Goal: Task Accomplishment & Management: Manage account settings

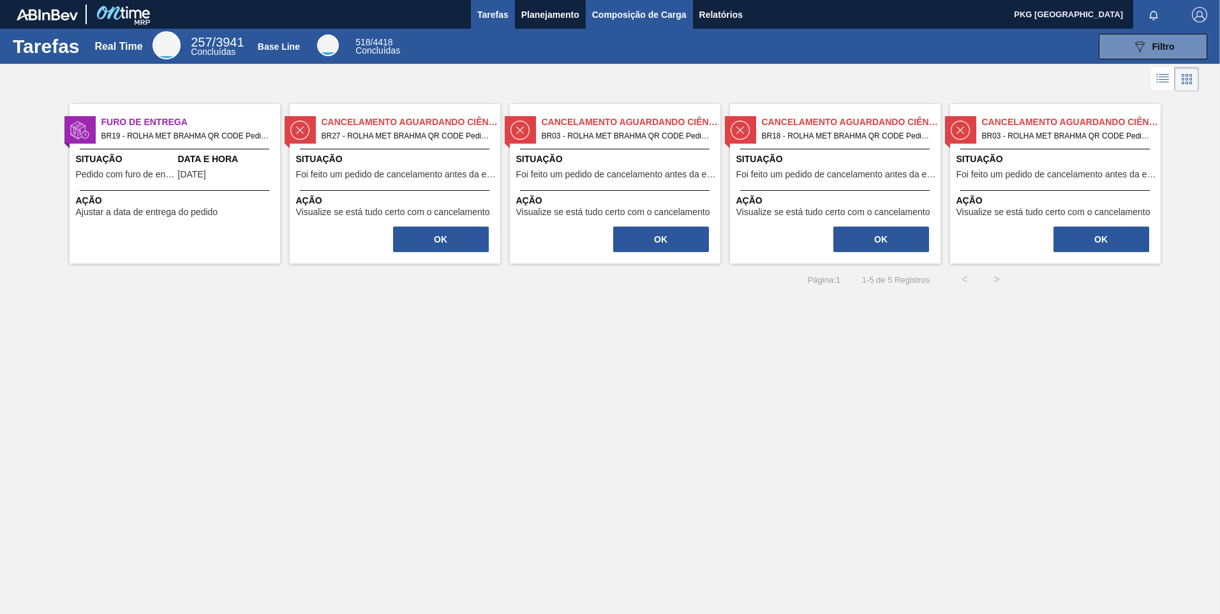
click at [625, 15] on span "Composição de Carga" at bounding box center [639, 14] width 94 height 15
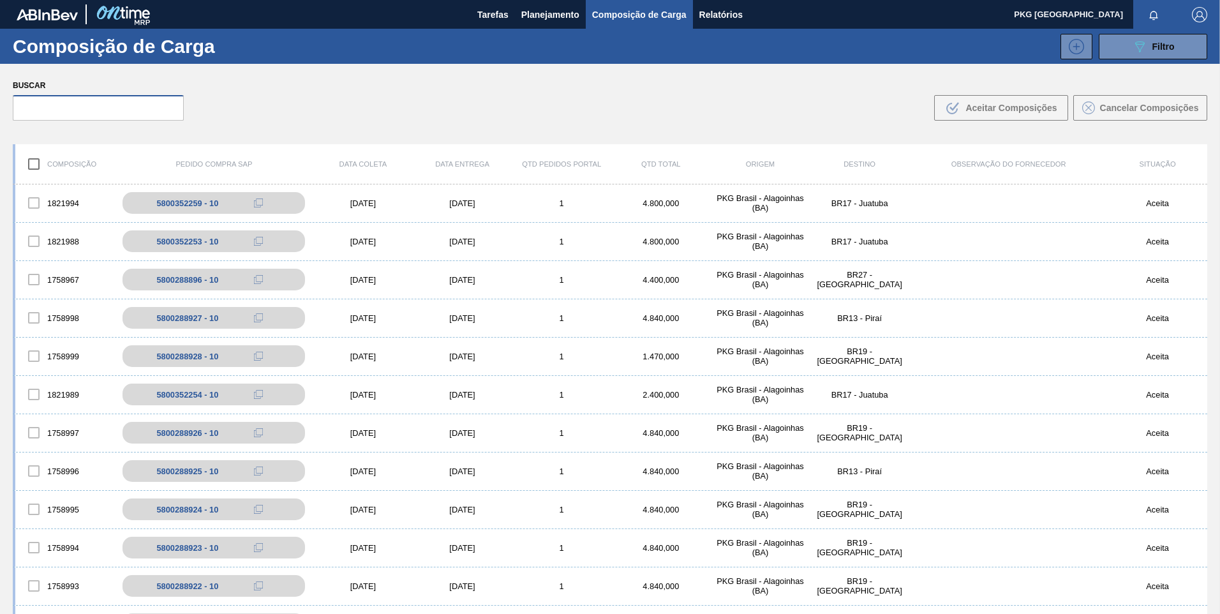
drag, startPoint x: 138, startPoint y: 115, endPoint x: 135, endPoint y: 128, distance: 13.2
click at [138, 115] on input "text" at bounding box center [98, 108] width 171 height 26
paste input "5800288897"
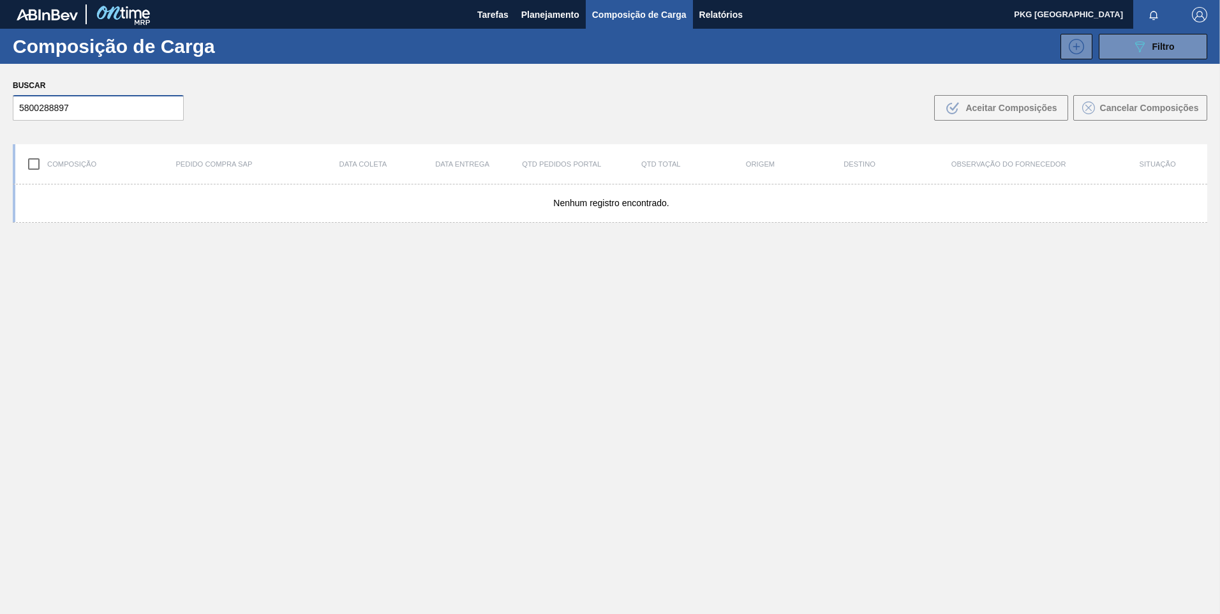
click at [71, 103] on input "5800288897" at bounding box center [98, 108] width 171 height 26
type input "5800288897"
click at [121, 113] on input "5800288897" at bounding box center [98, 108] width 171 height 26
click at [493, 13] on span "Tarefas" at bounding box center [492, 14] width 31 height 15
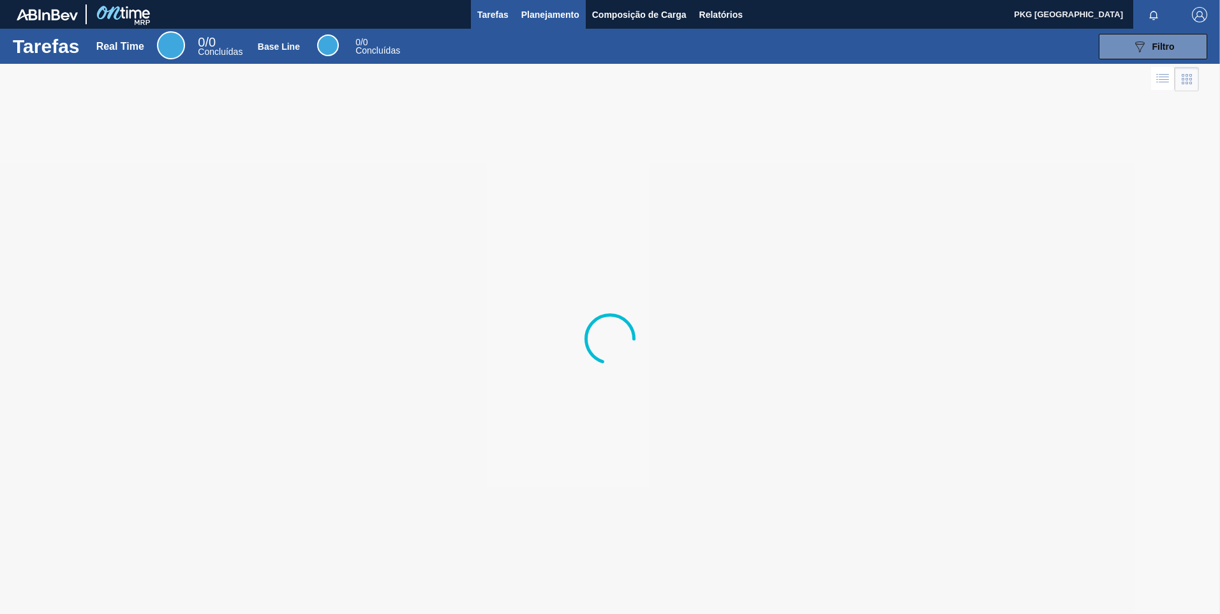
click at [539, 18] on span "Planejamento" at bounding box center [550, 14] width 58 height 15
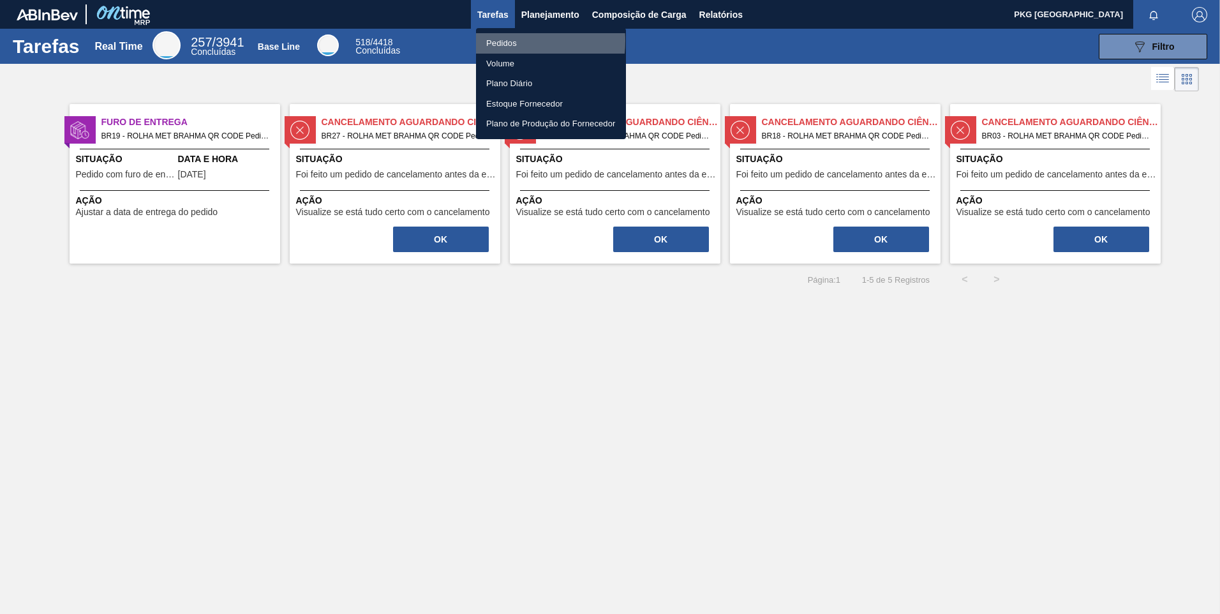
click at [496, 41] on li "Pedidos" at bounding box center [551, 43] width 150 height 20
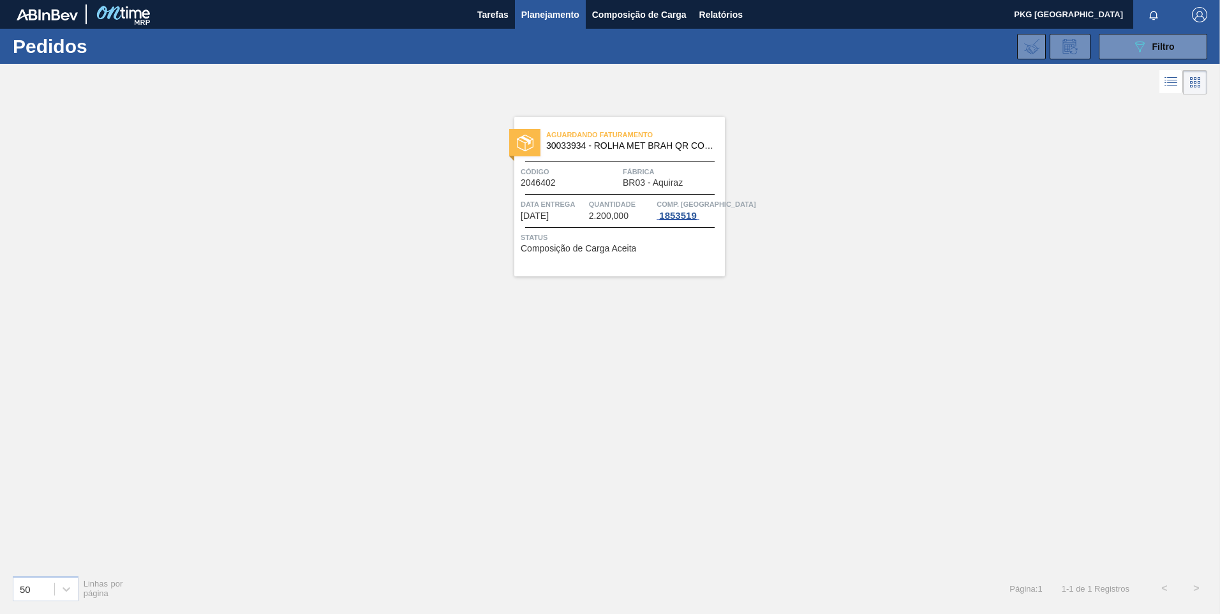
click at [672, 221] on div "1853519" at bounding box center [678, 216] width 42 height 10
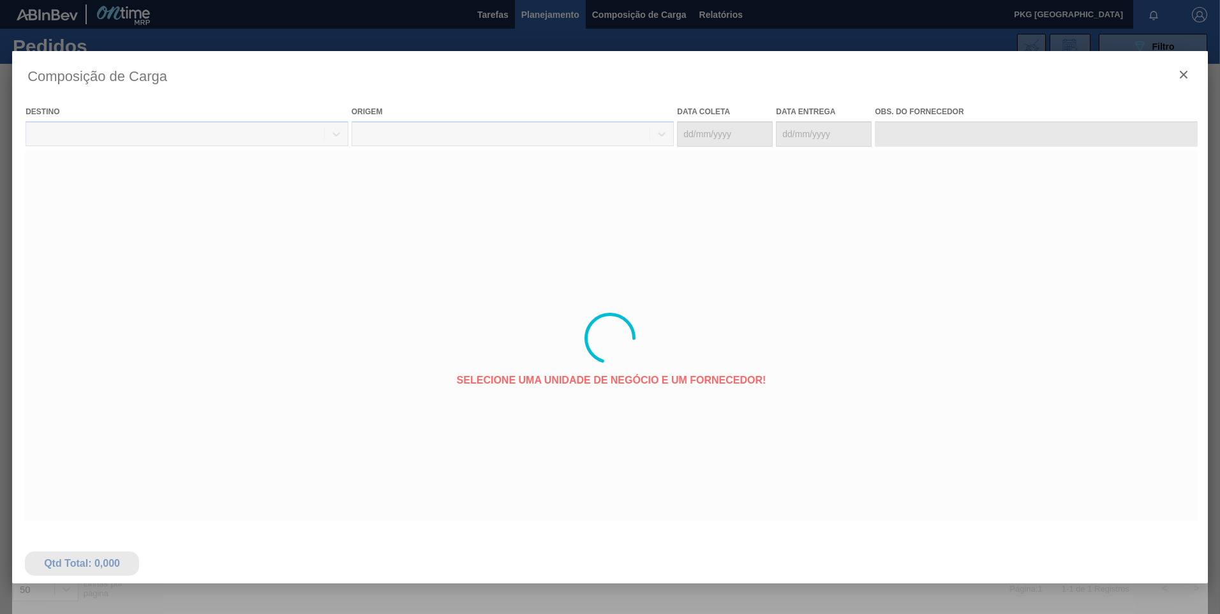
type coleta "[DATE]"
type Entrega "[DATE]"
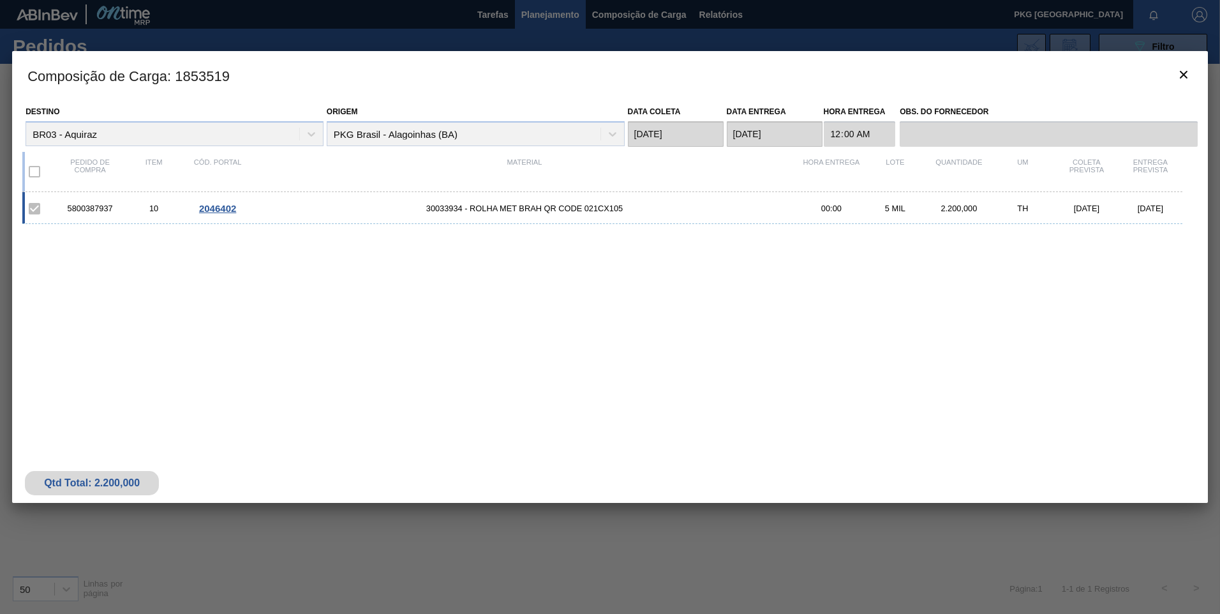
drag, startPoint x: 494, startPoint y: 206, endPoint x: 488, endPoint y: 213, distance: 9.1
click at [489, 212] on span "30033934 - ROLHA MET BRAH QR CODE 021CX105" at bounding box center [524, 209] width 550 height 10
click at [211, 204] on span "2046402" at bounding box center [217, 208] width 37 height 11
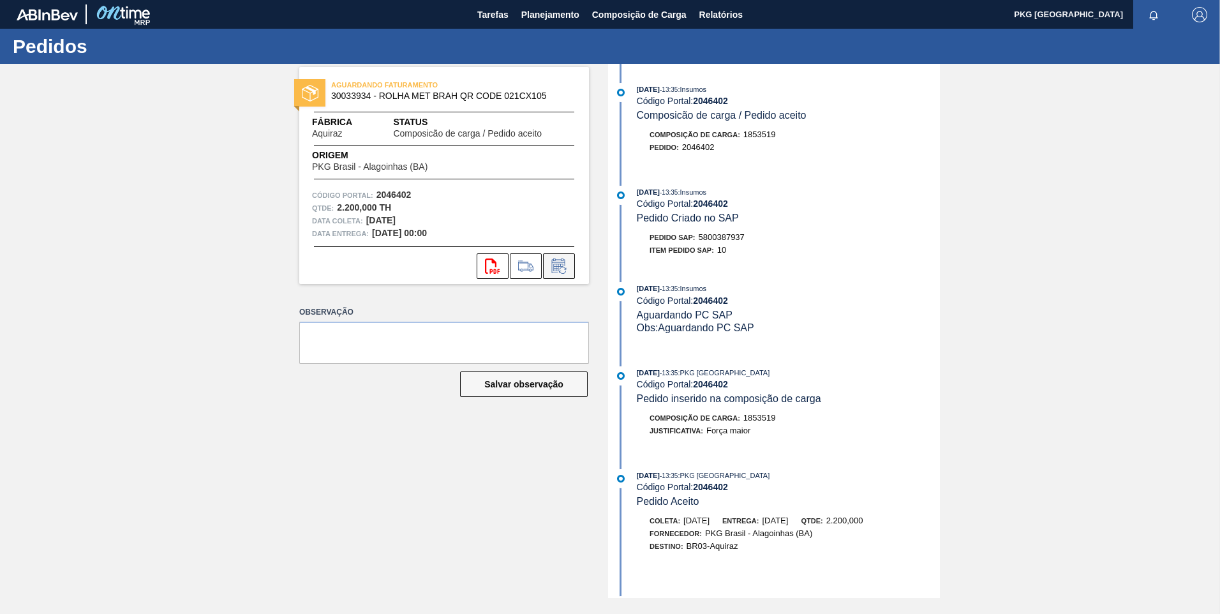
click at [551, 271] on icon at bounding box center [559, 265] width 20 height 15
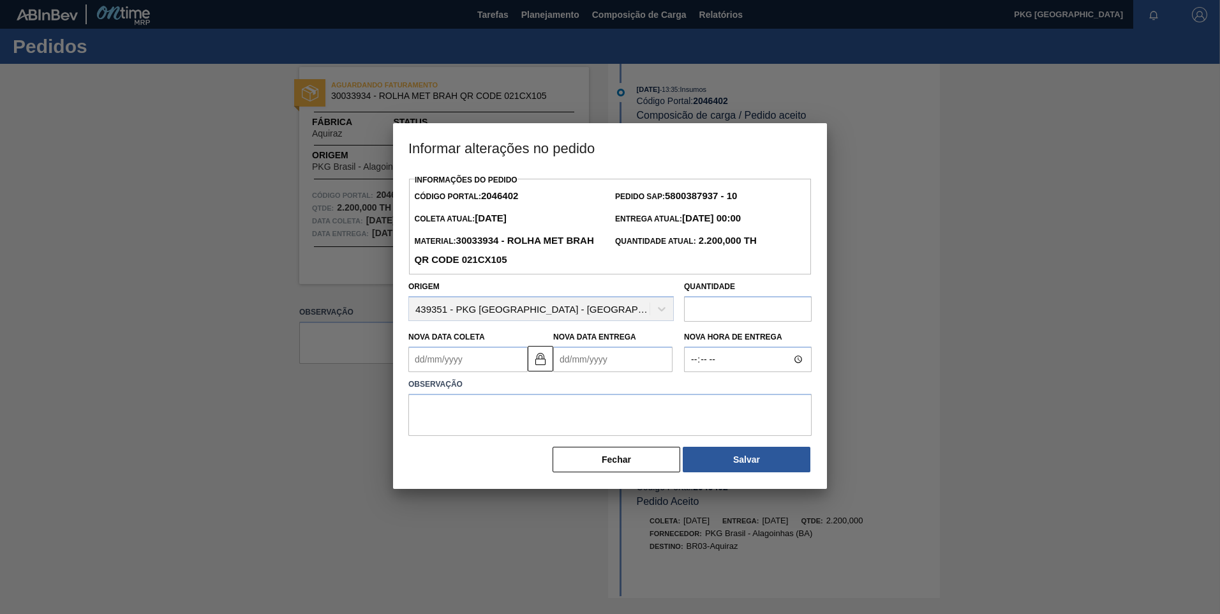
click at [466, 361] on Coleta2046402 "Nova Data Coleta" at bounding box center [467, 359] width 119 height 26
click at [509, 454] on div "9" at bounding box center [506, 451] width 17 height 17
type Coleta2046402 "[DATE]"
type Entrega2046402 "[DATE]"
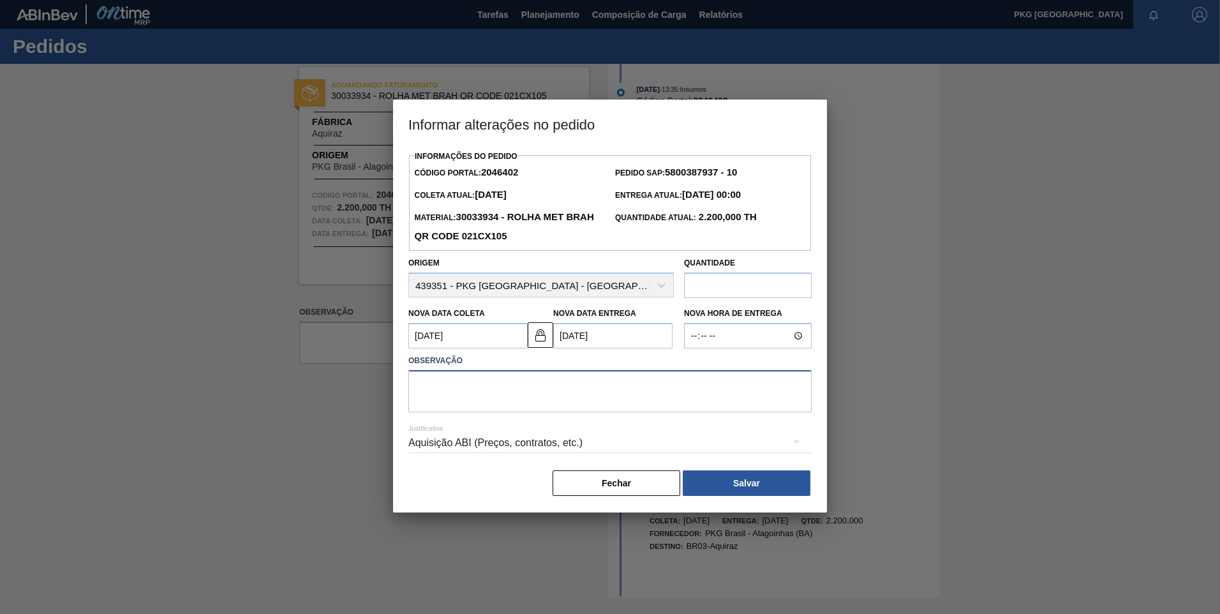
click at [514, 390] on textarea at bounding box center [609, 391] width 403 height 42
type textarea "Ajuste de data"
click at [507, 443] on div "Aquisição ABI (Preços, contratos, etc.)" at bounding box center [609, 443] width 403 height 36
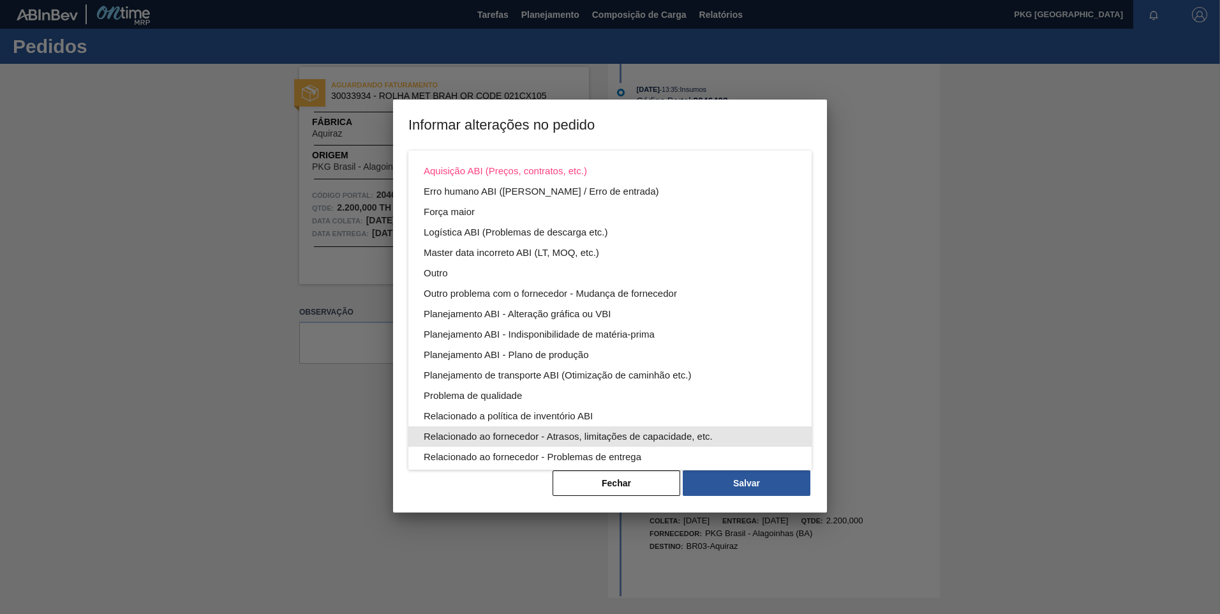
click at [570, 441] on div "Relacionado ao fornecedor - Atrasos, limitações de capacidade, etc." at bounding box center [610, 436] width 373 height 20
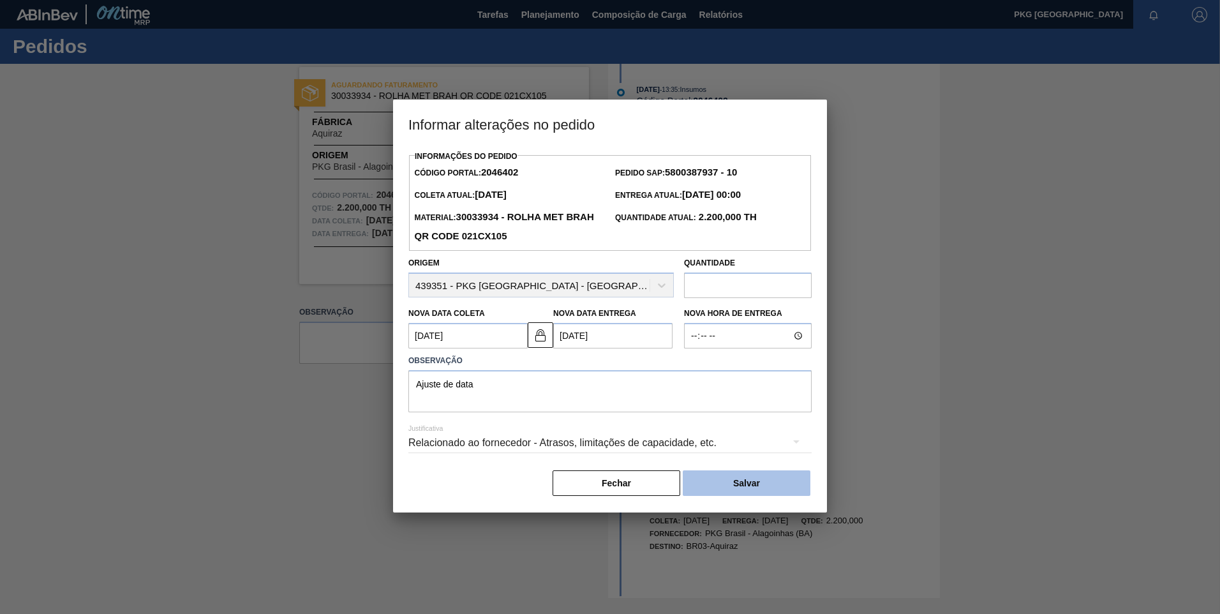
click at [706, 491] on button "Salvar" at bounding box center [747, 483] width 128 height 26
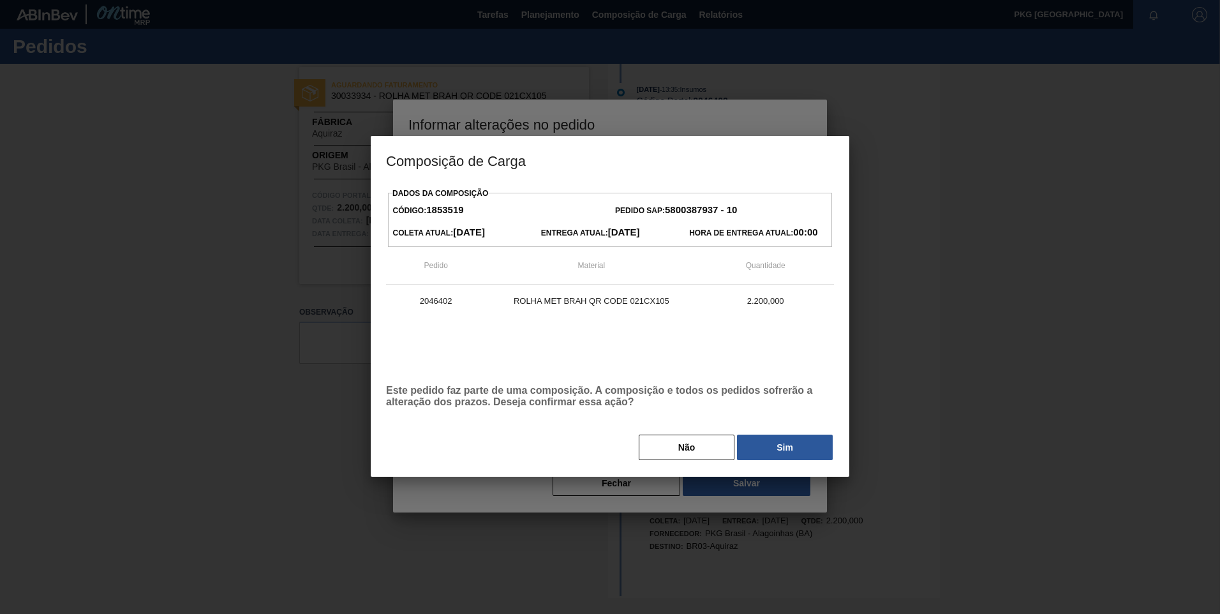
click at [784, 450] on button "Sim" at bounding box center [785, 448] width 96 height 26
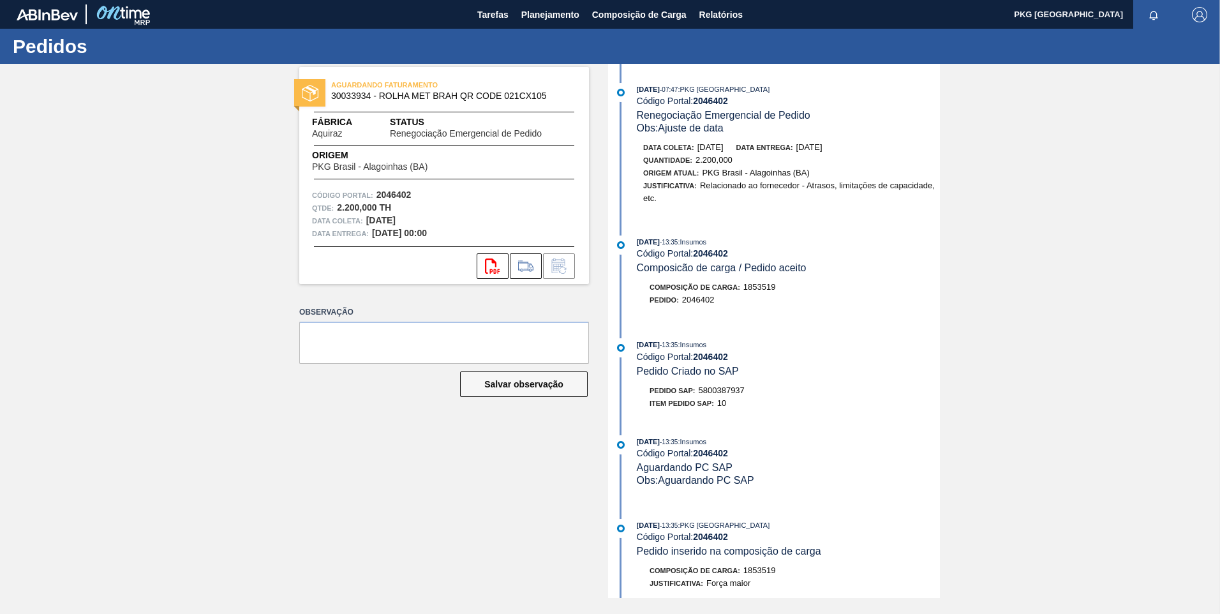
click at [431, 492] on div "AGUARDANDO FATURAMENTO 30033934 - ROLHA MET BRAH QR CODE 021CX105 Fábrica Aquir…" at bounding box center [434, 331] width 309 height 534
click at [542, 11] on span "Planejamento" at bounding box center [550, 14] width 58 height 15
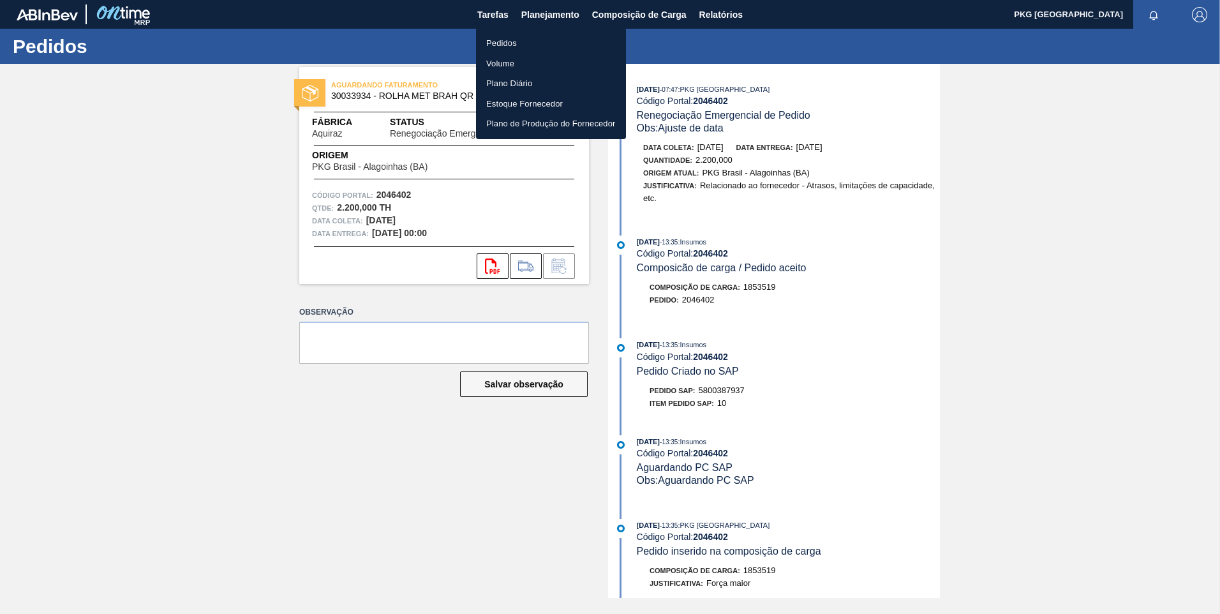
click at [495, 45] on li "Pedidos" at bounding box center [551, 43] width 150 height 20
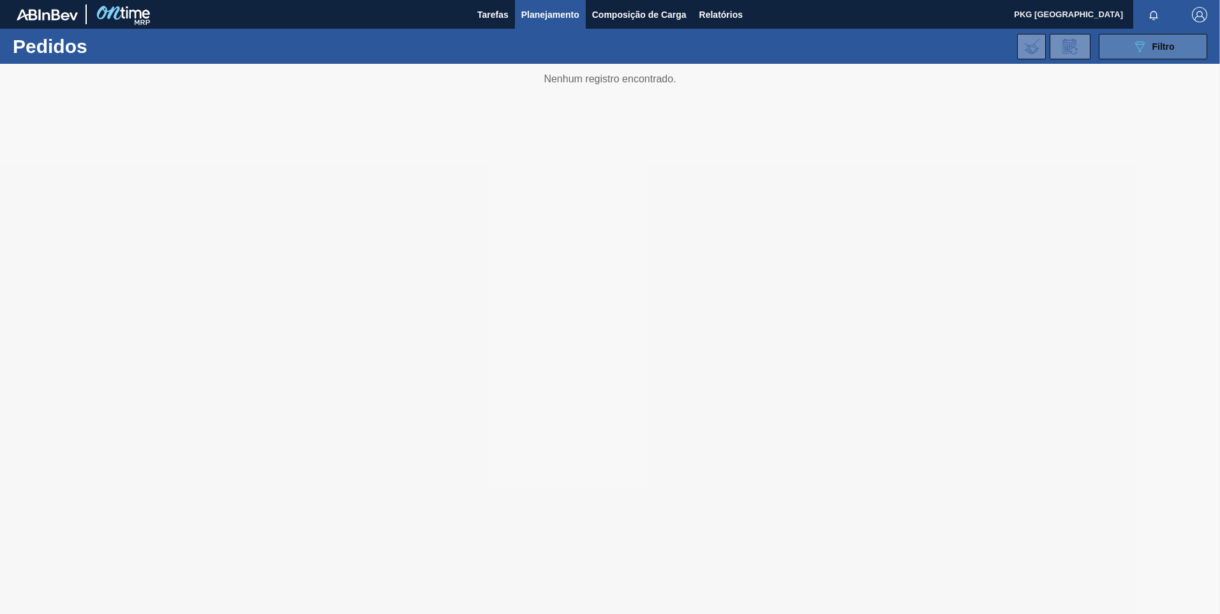
click at [1147, 54] on div "089F7B8B-B2A5-4AFE-B5C0-19BA573D28AC Filtro" at bounding box center [1153, 46] width 43 height 15
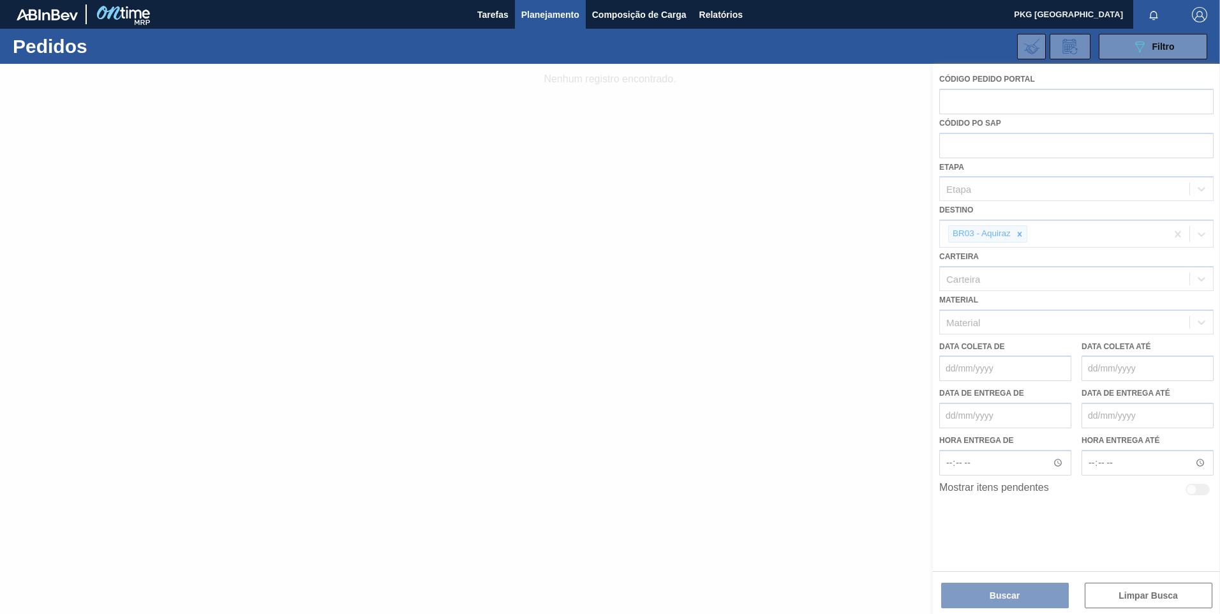
click at [1018, 233] on div at bounding box center [610, 339] width 1220 height 550
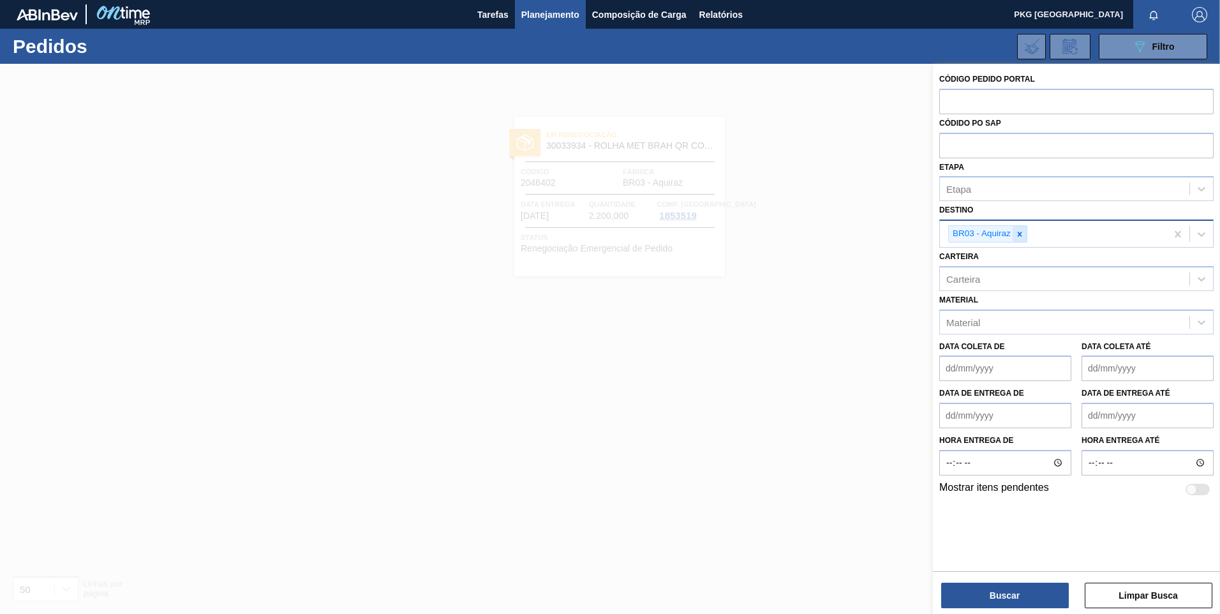
click at [1021, 236] on icon at bounding box center [1020, 234] width 4 height 4
click at [1013, 234] on div "Unidade de Negócio" at bounding box center [989, 232] width 87 height 11
type input "nova rio"
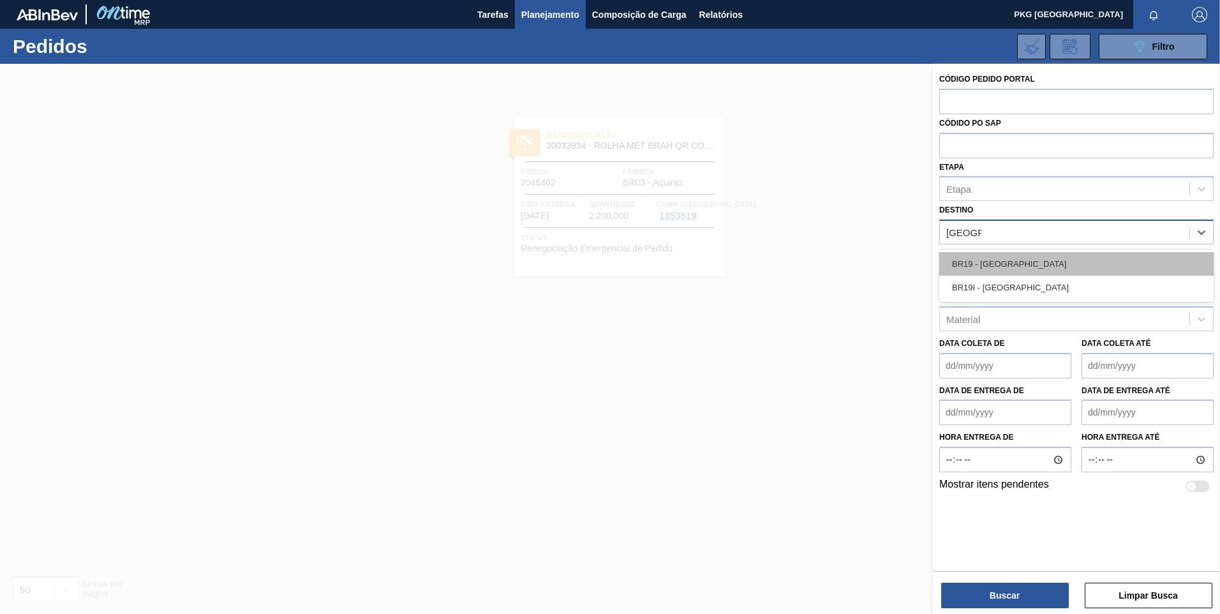
click at [994, 264] on div "BR19 - [GEOGRAPHIC_DATA]" at bounding box center [1076, 264] width 274 height 24
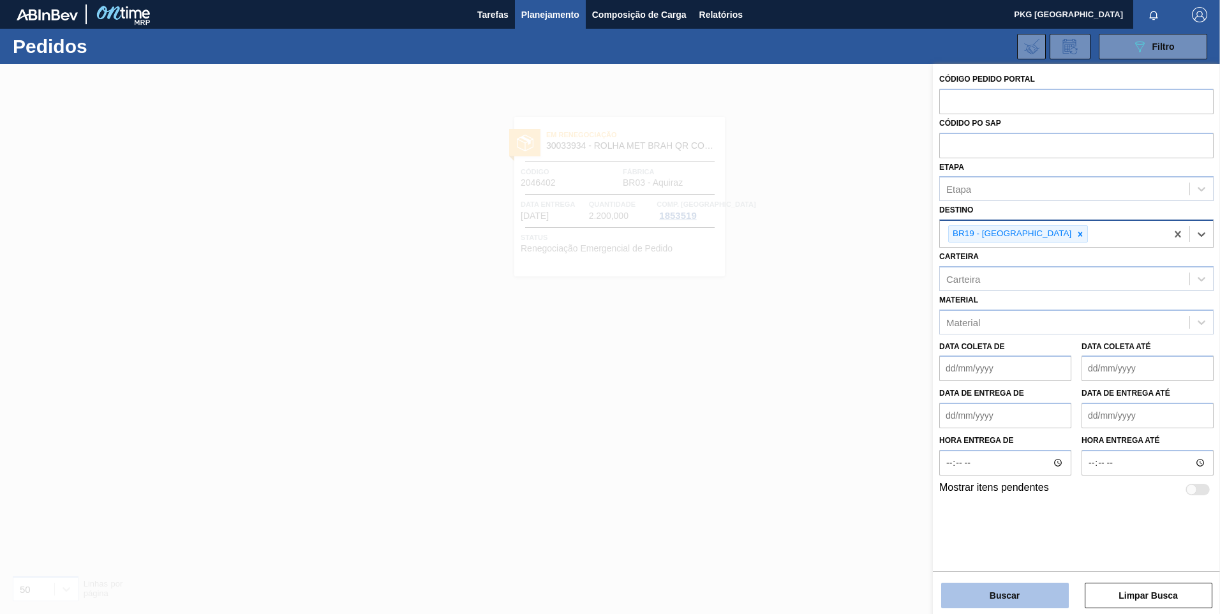
click at [1007, 590] on button "Buscar" at bounding box center [1005, 596] width 128 height 26
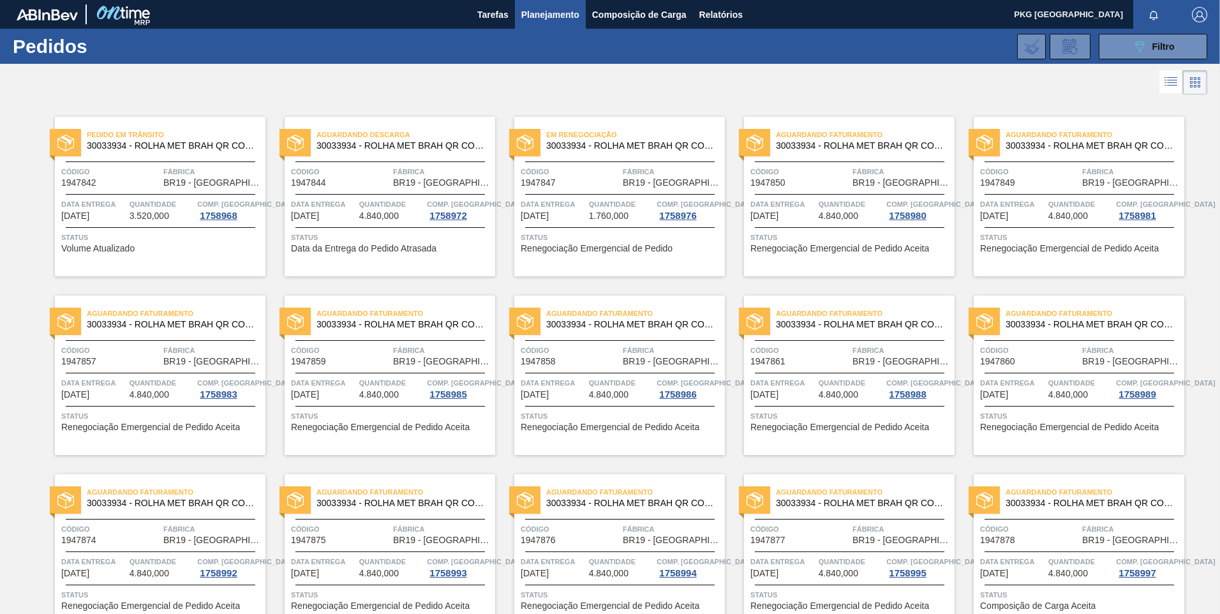
click at [1175, 80] on icon at bounding box center [1170, 81] width 15 height 15
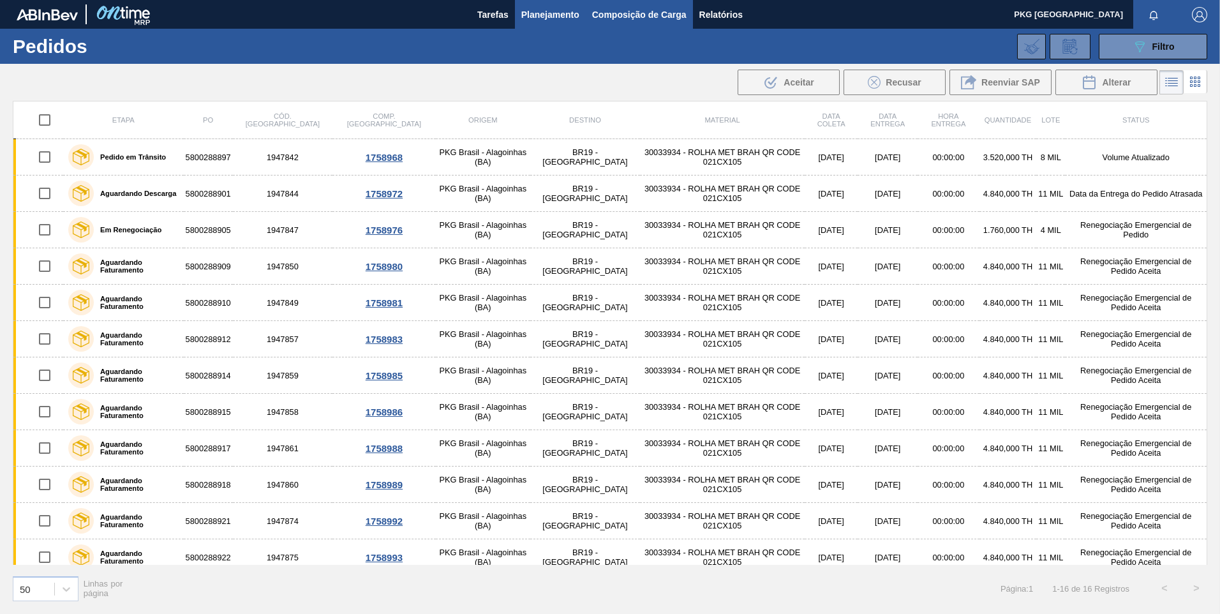
click at [602, 16] on span "Composição de Carga" at bounding box center [639, 14] width 94 height 15
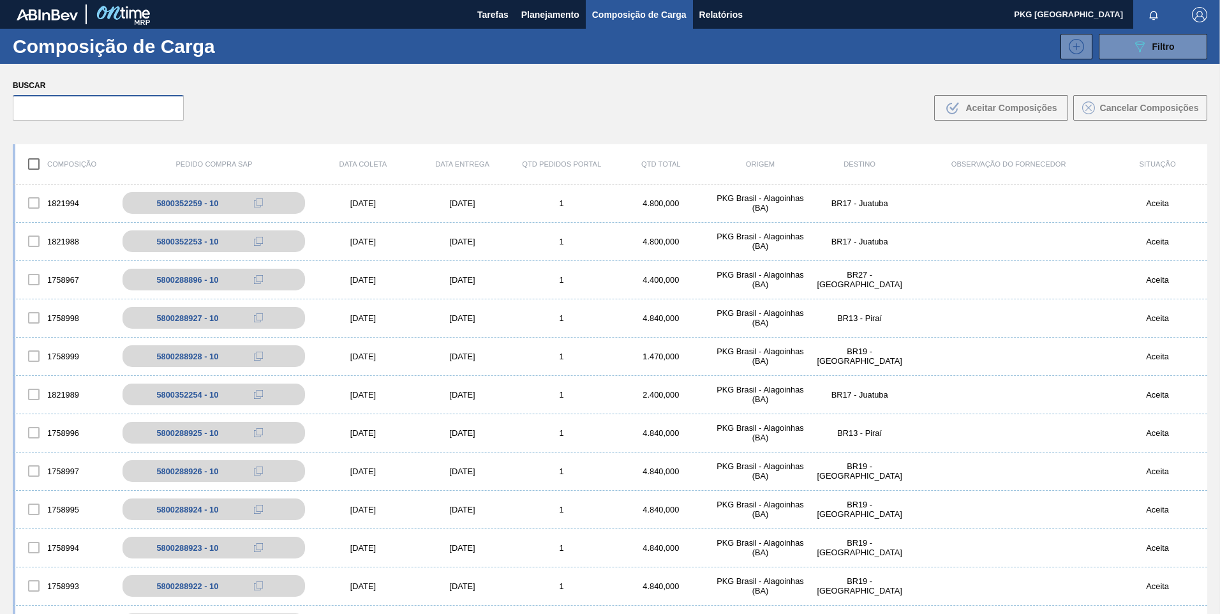
click at [91, 110] on input "text" at bounding box center [98, 108] width 171 height 26
paste input "5800288905"
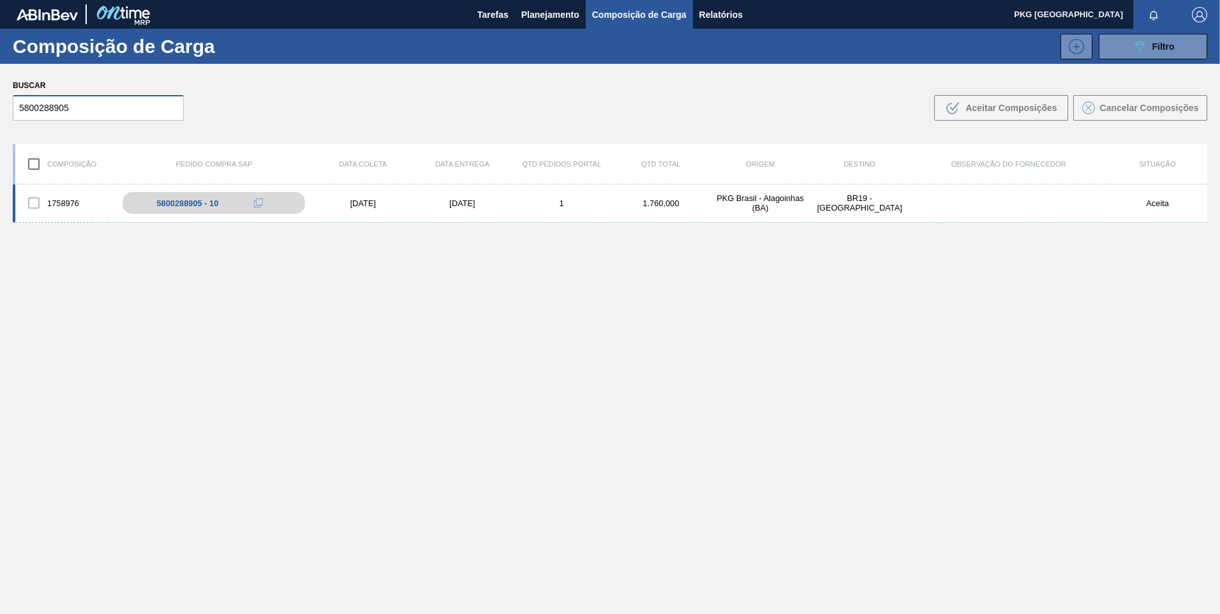
type input "5800288905"
click at [358, 198] on div "[DATE]" at bounding box center [363, 203] width 100 height 10
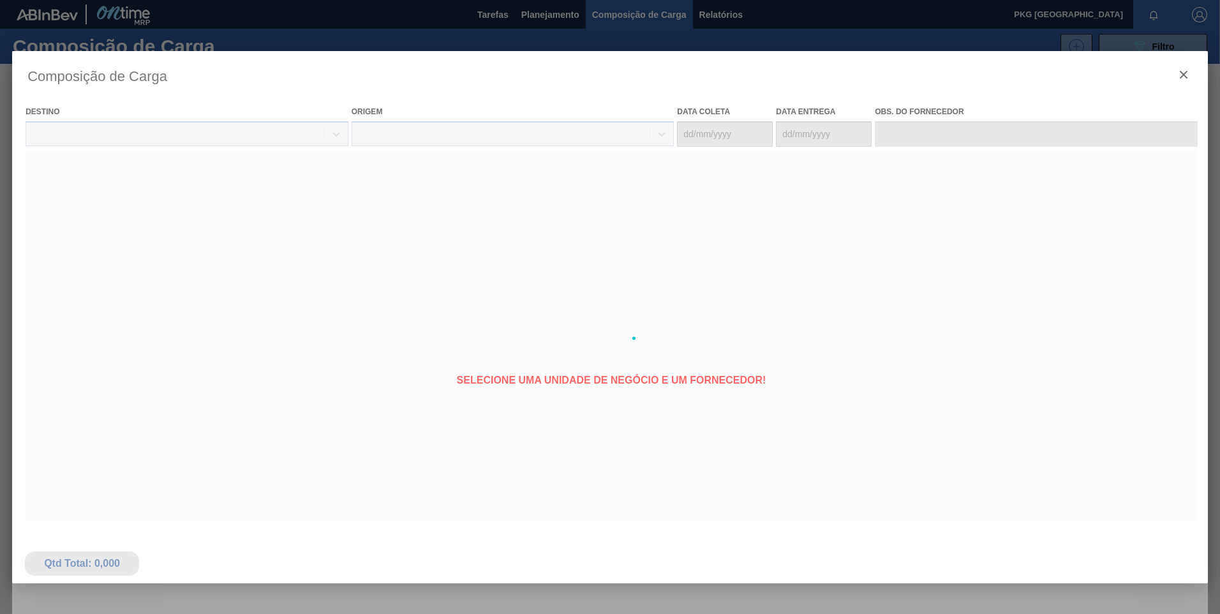
type coleta "[DATE]"
type Entrega "[DATE]"
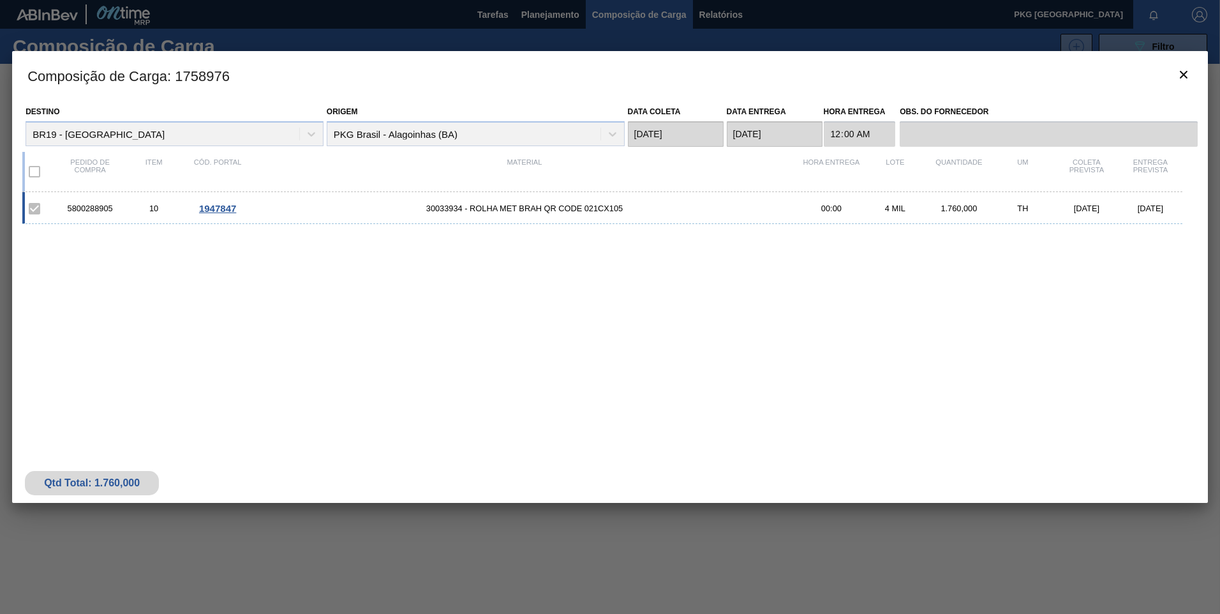
click at [219, 209] on span "1947847" at bounding box center [217, 208] width 37 height 11
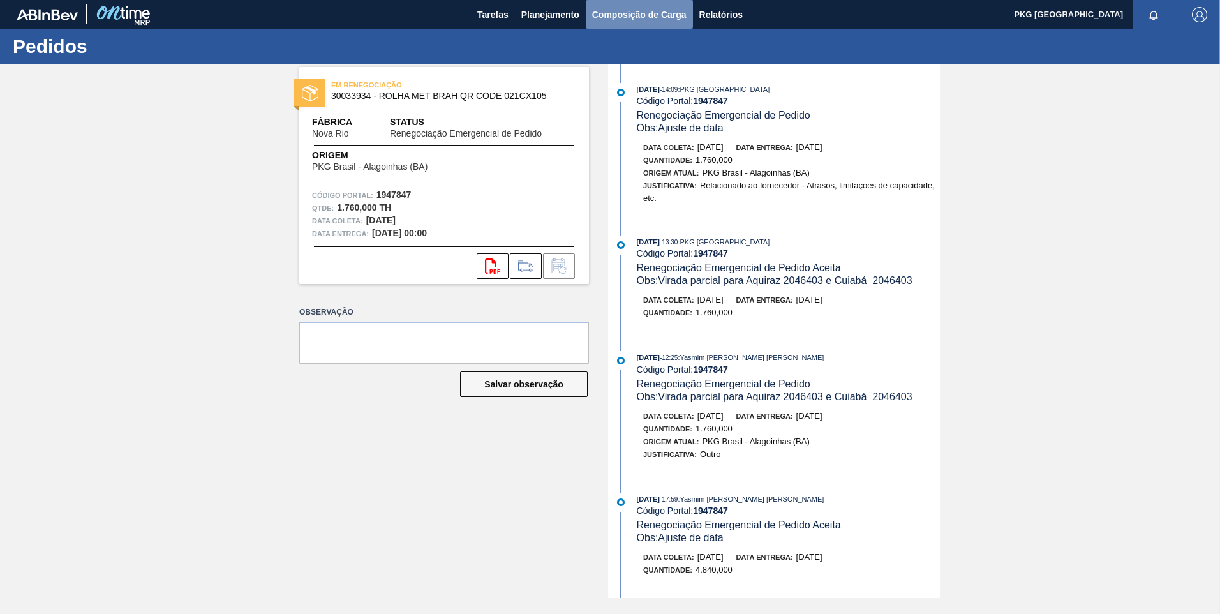
click at [629, 9] on span "Composição de Carga" at bounding box center [639, 14] width 94 height 15
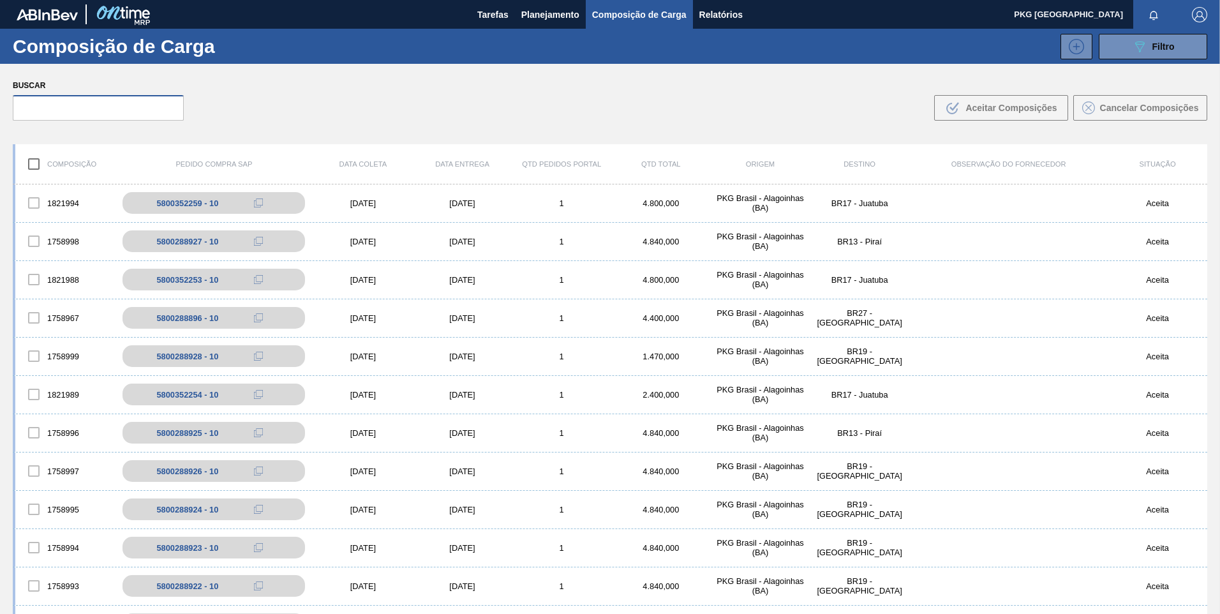
click at [91, 107] on input "text" at bounding box center [98, 108] width 171 height 26
paste input "5800387937"
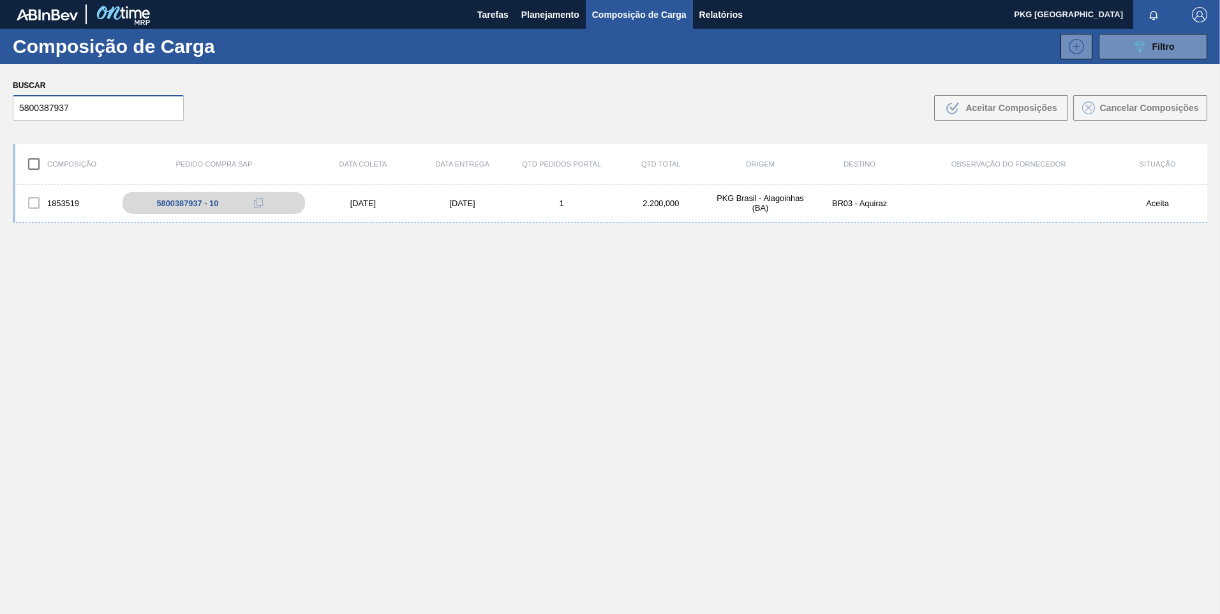
type input "5800387937"
drag, startPoint x: 110, startPoint y: 103, endPoint x: 0, endPoint y: 113, distance: 110.2
click at [0, 0] on html "Tarefas Planejamento Composição de Carga Relatórios PKG Brasil Marcar todas com…" at bounding box center [610, 0] width 1220 height 0
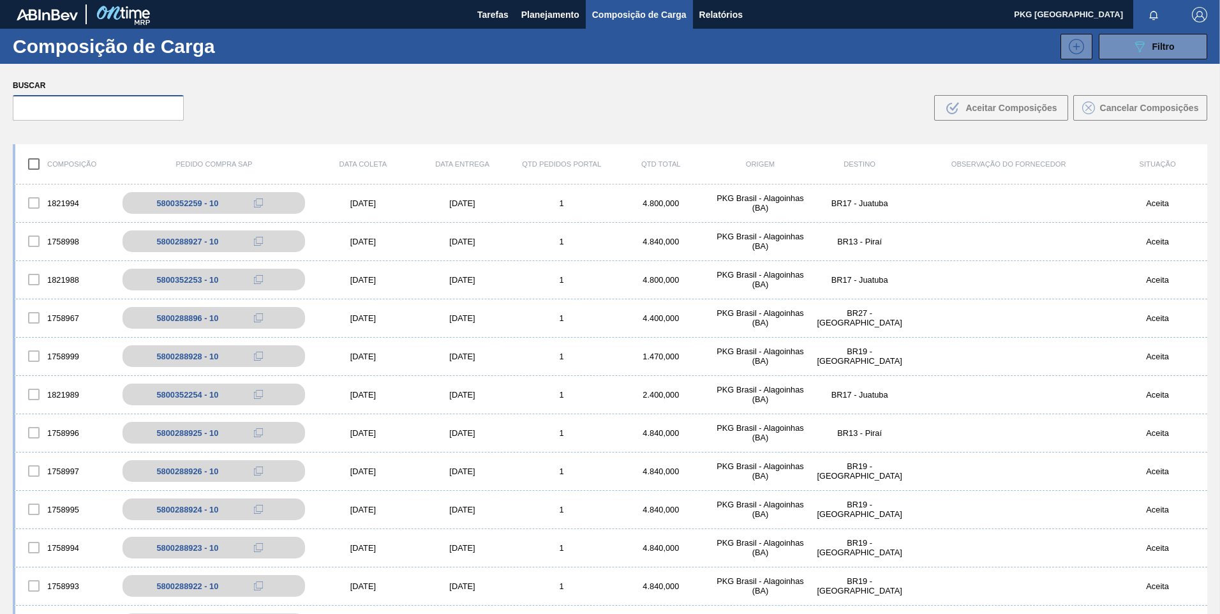
paste input "5800387935"
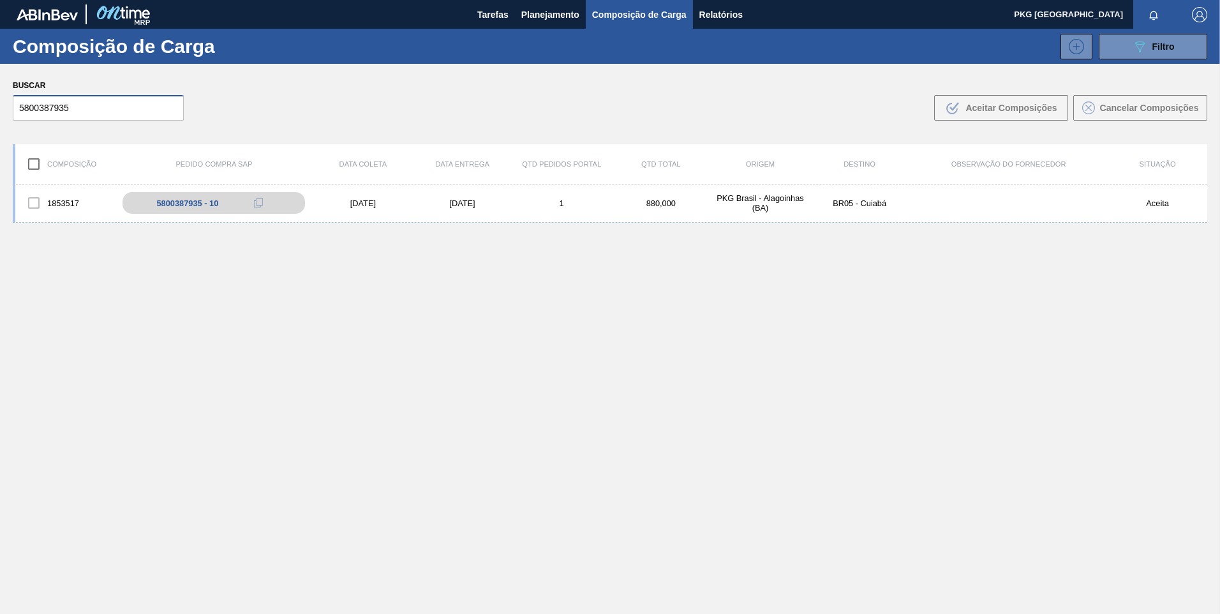
type input "5800387935"
drag, startPoint x: 117, startPoint y: 106, endPoint x: 0, endPoint y: 105, distance: 116.8
click at [0, 0] on html "Tarefas Planejamento Composição de Carga Relatórios PKG Brasil Marcar todas com…" at bounding box center [610, 0] width 1220 height 0
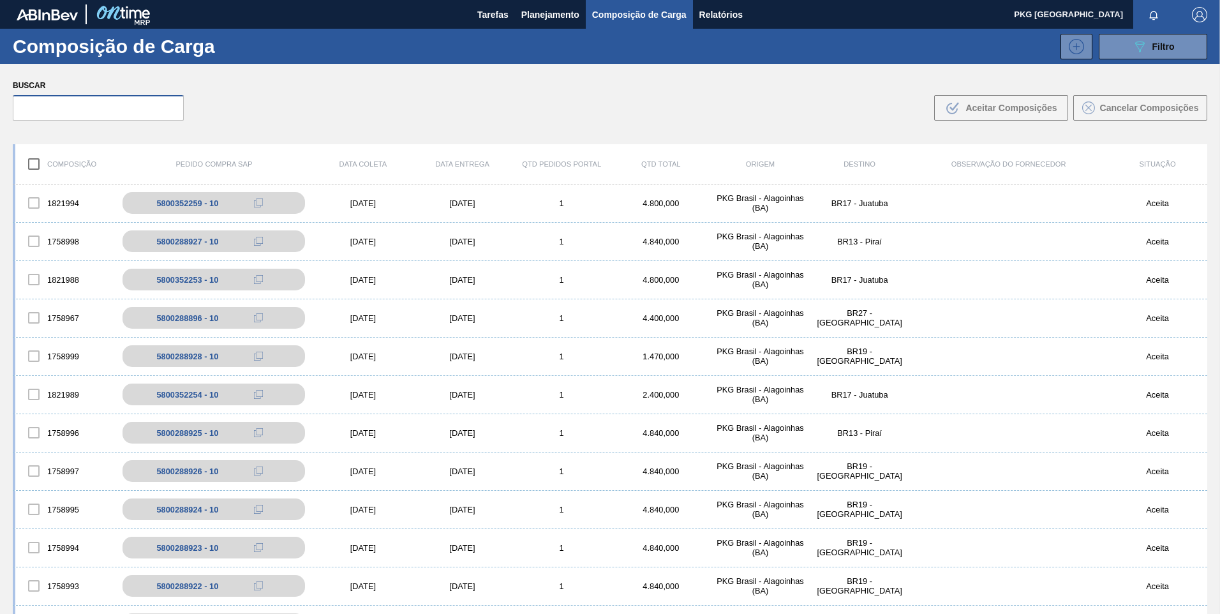
paste input "5800288897"
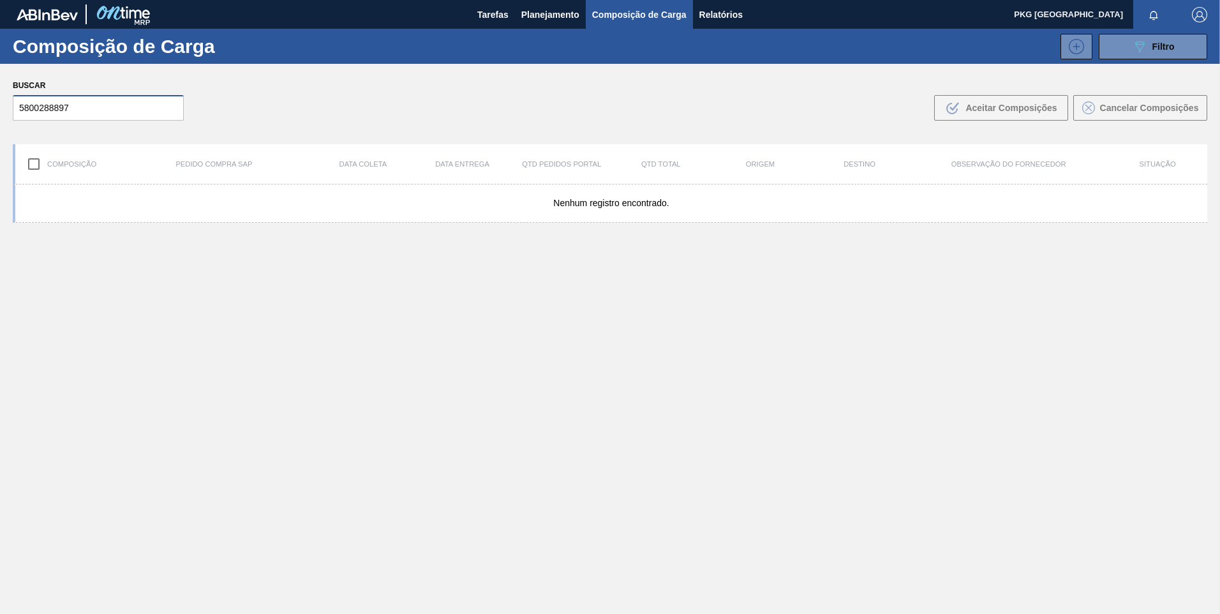
type input "5800288897"
drag, startPoint x: 87, startPoint y: 108, endPoint x: -3, endPoint y: 114, distance: 90.2
click at [0, 0] on html "Tarefas Planejamento Composição de Carga Relatórios PKG Brasil Marcar todas com…" at bounding box center [610, 0] width 1220 height 0
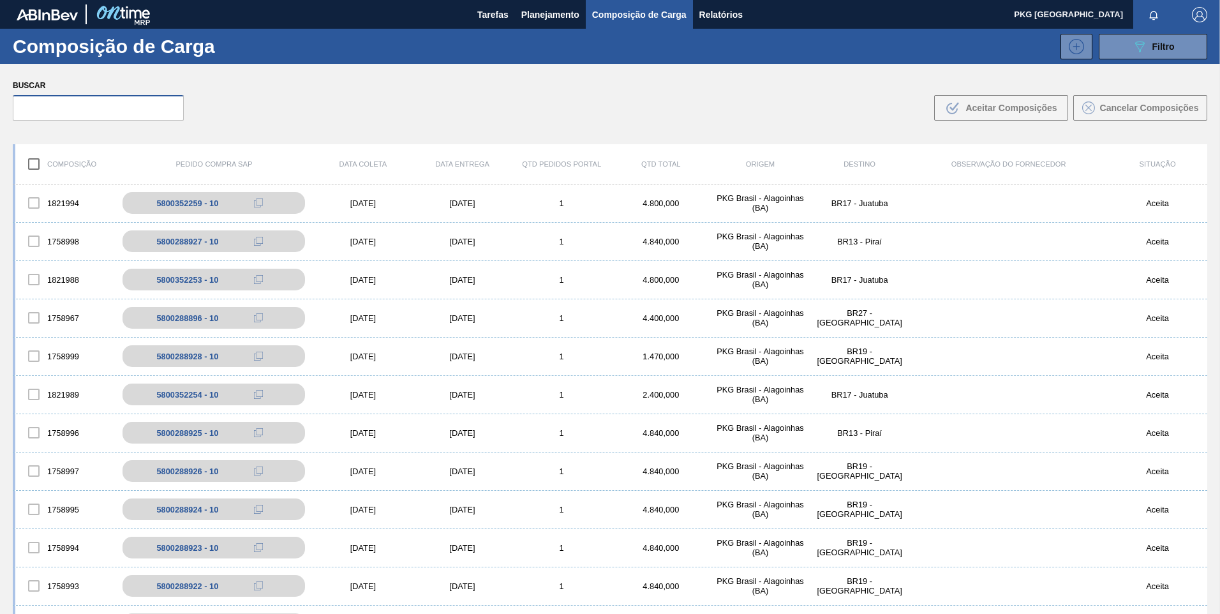
paste input "5800288897"
type input "5800288897"
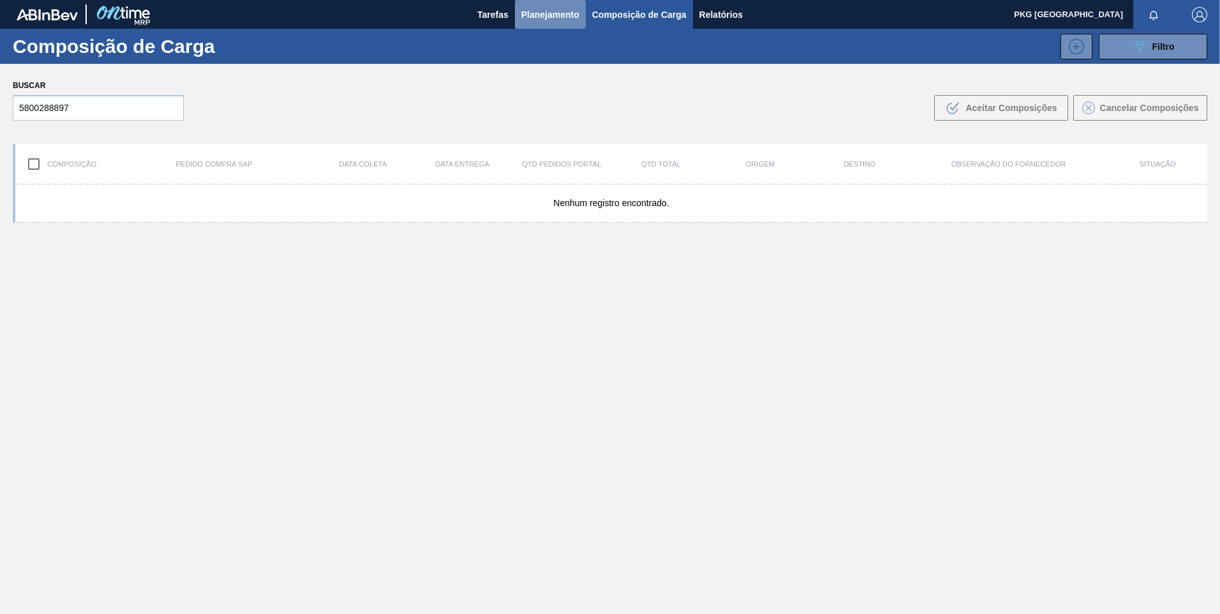
click at [544, 19] on span "Planejamento" at bounding box center [550, 14] width 58 height 15
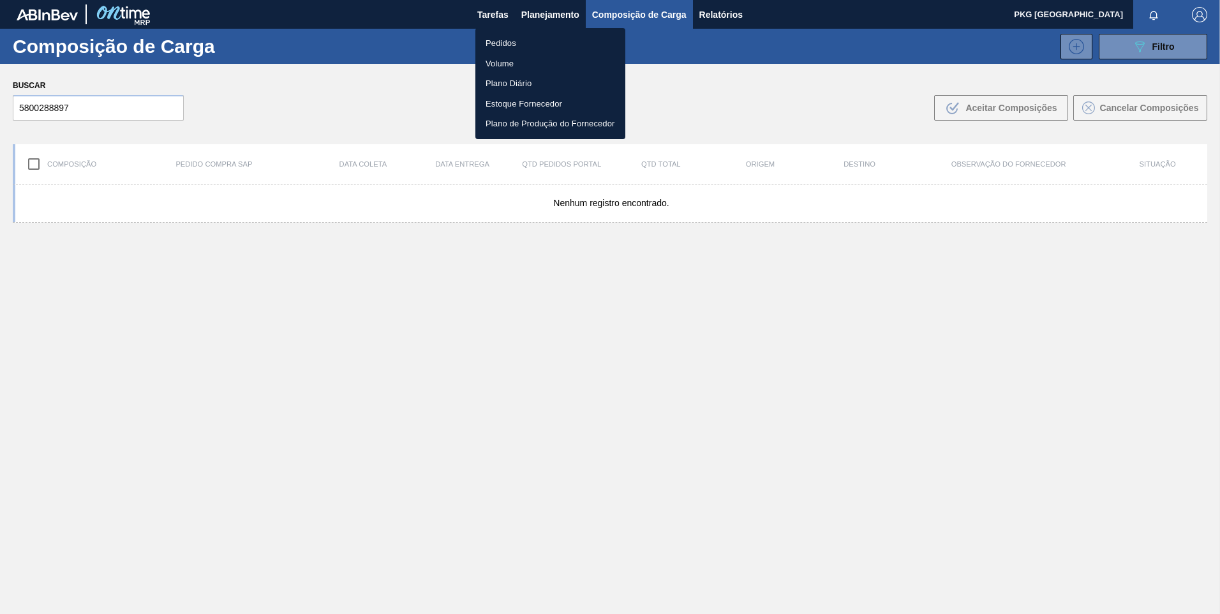
click at [490, 43] on li "Pedidos" at bounding box center [550, 43] width 150 height 20
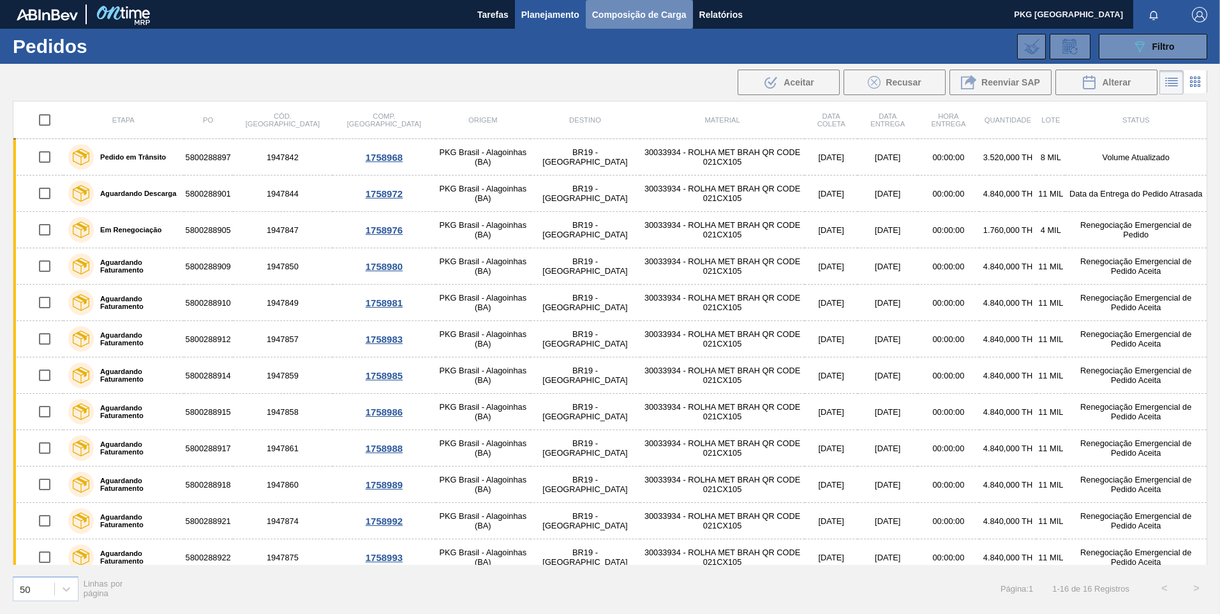
click at [634, 8] on span "Composição de Carga" at bounding box center [639, 14] width 94 height 15
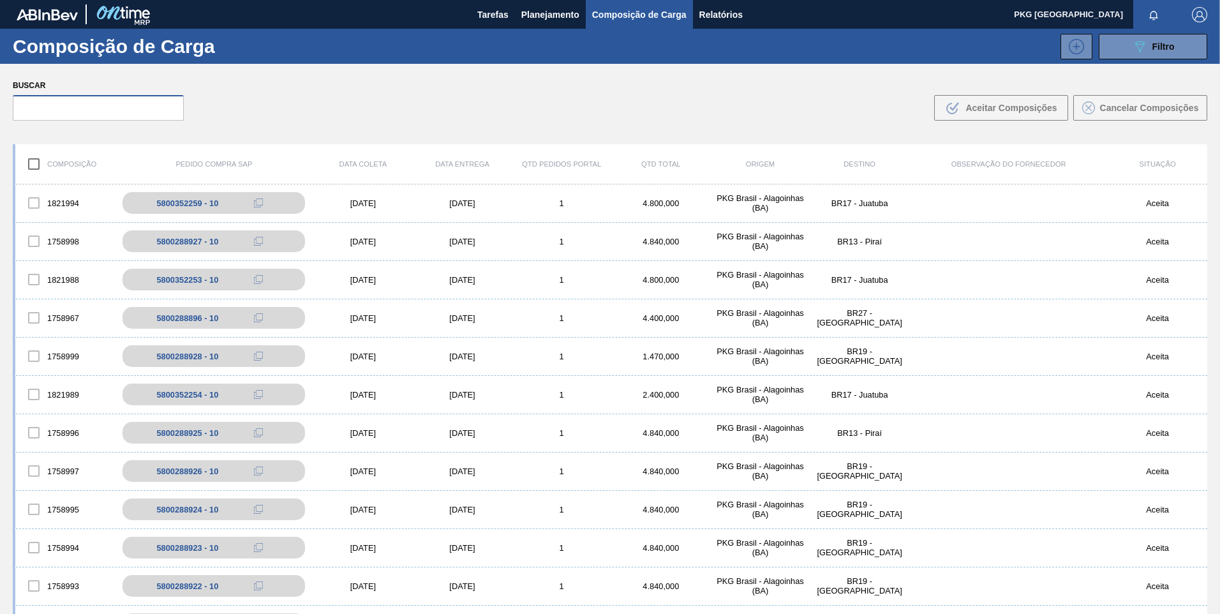
click at [136, 105] on input "text" at bounding box center [98, 108] width 171 height 26
paste input "5800288897"
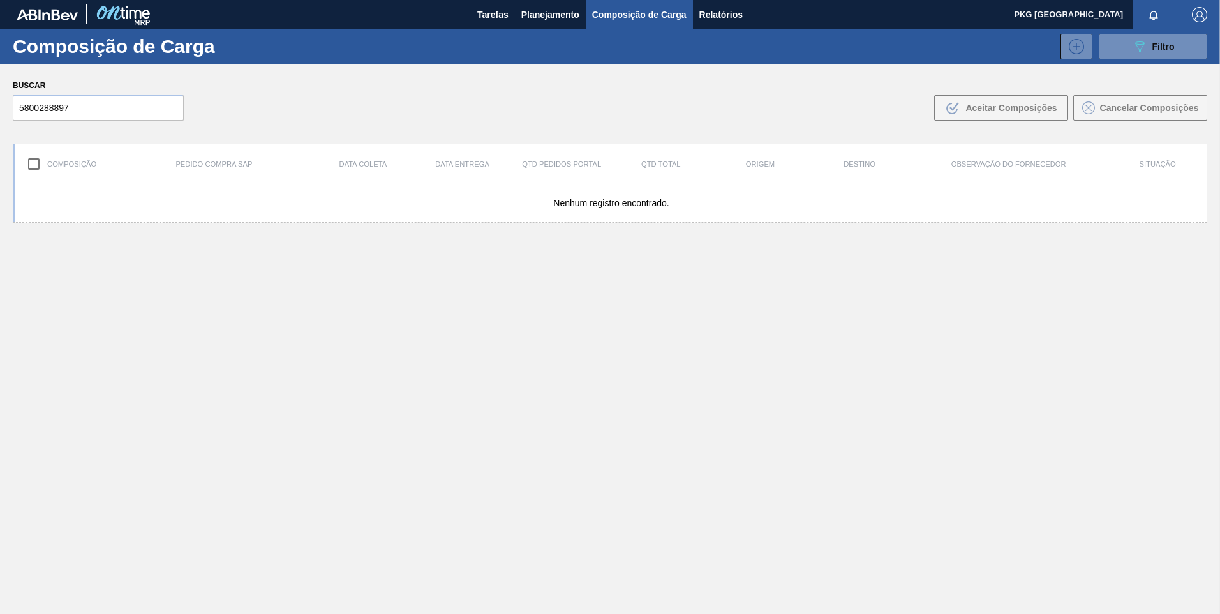
click at [304, 378] on div "Nenhum registro encontrado." at bounding box center [610, 428] width 1195 height 489
click at [128, 110] on input "5800288897" at bounding box center [98, 108] width 171 height 26
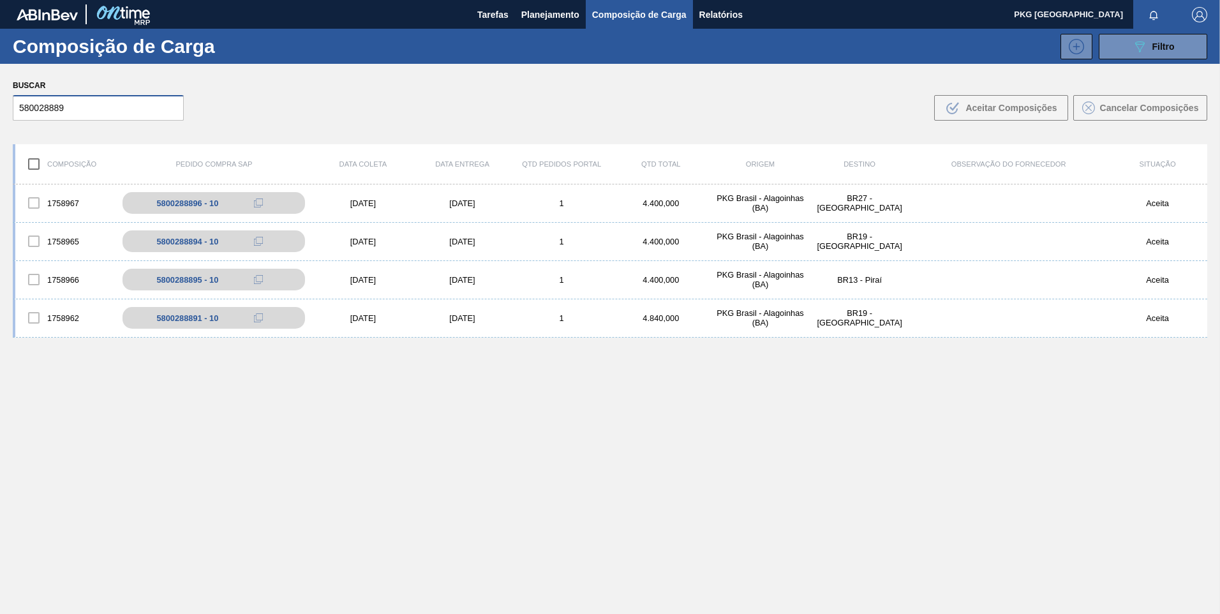
type input "5800288897"
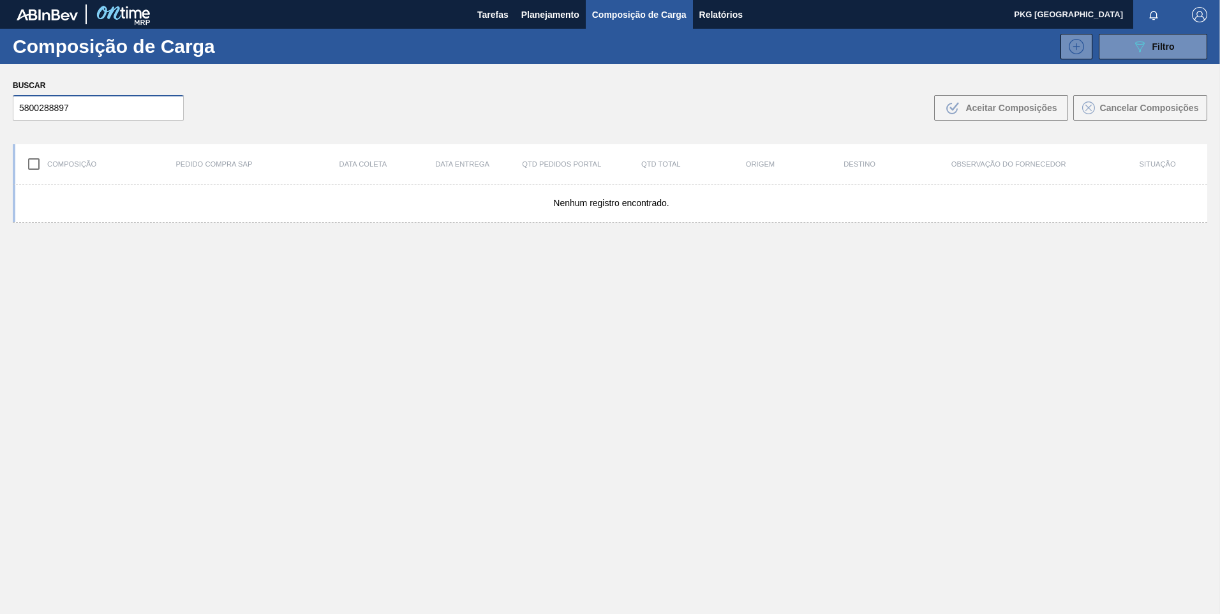
click at [128, 110] on input "5800288897" at bounding box center [98, 108] width 171 height 26
drag, startPoint x: 121, startPoint y: 104, endPoint x: -3, endPoint y: 108, distance: 123.8
click at [0, 0] on html "Tarefas Planejamento Composição de Carga Relatórios PKG Brasil Marcar todas com…" at bounding box center [610, 0] width 1220 height 0
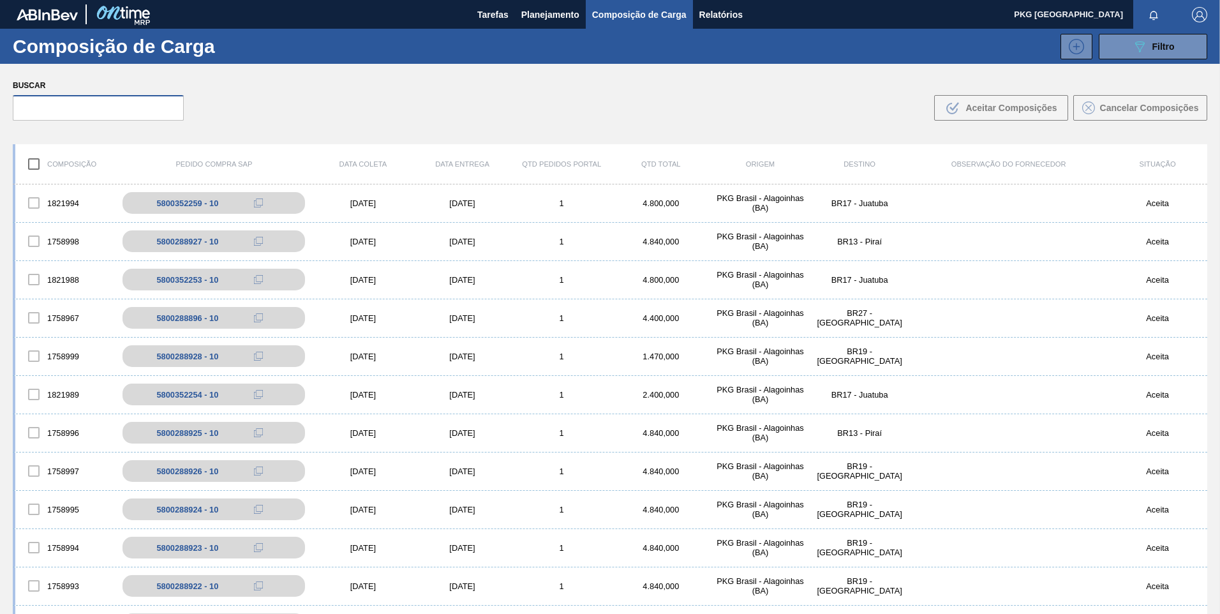
drag, startPoint x: 133, startPoint y: 98, endPoint x: 134, endPoint y: 104, distance: 6.4
click at [133, 103] on input "text" at bounding box center [98, 108] width 171 height 26
drag, startPoint x: 134, startPoint y: 104, endPoint x: 149, endPoint y: 110, distance: 16.4
click at [136, 105] on input "text" at bounding box center [98, 108] width 171 height 26
paste input "text"
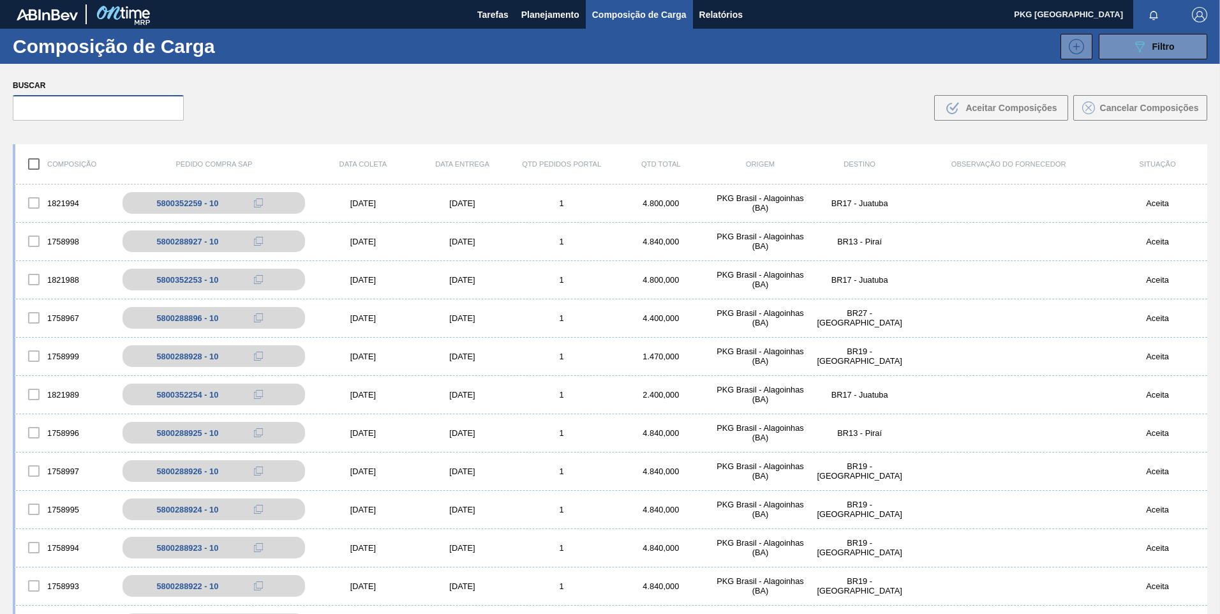
click at [138, 99] on input "text" at bounding box center [98, 108] width 171 height 26
click at [110, 110] on input "text" at bounding box center [98, 108] width 171 height 26
click at [119, 101] on input "text" at bounding box center [98, 108] width 171 height 26
paste input "5800288897"
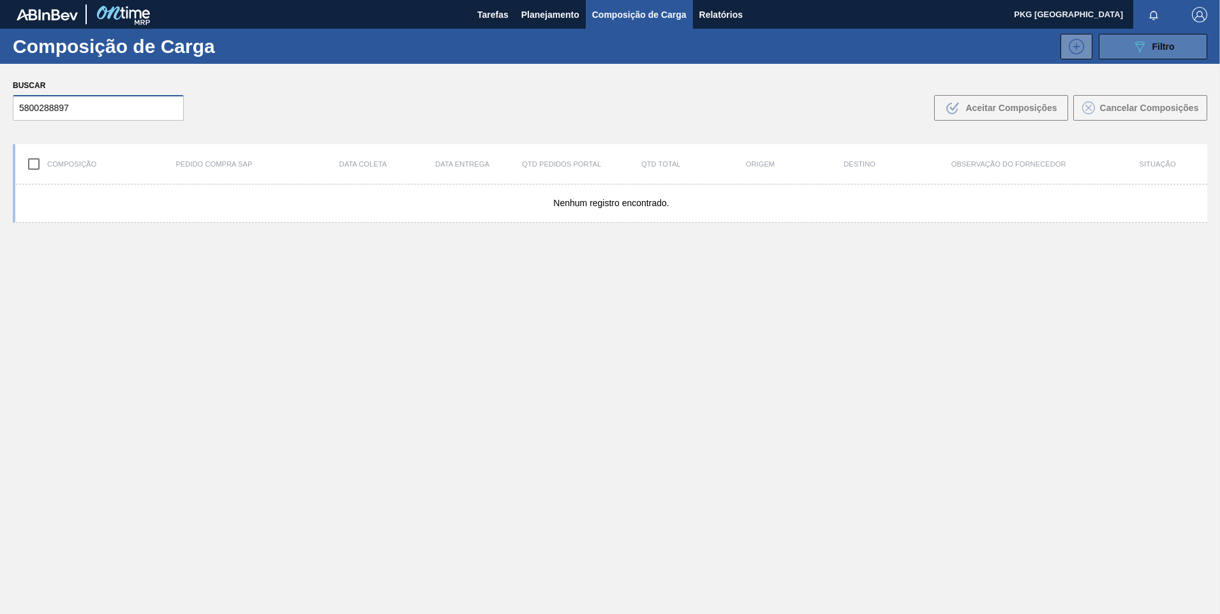
type input "5800288897"
click at [1141, 44] on icon "089F7B8B-B2A5-4AFE-B5C0-19BA573D28AC" at bounding box center [1139, 46] width 15 height 15
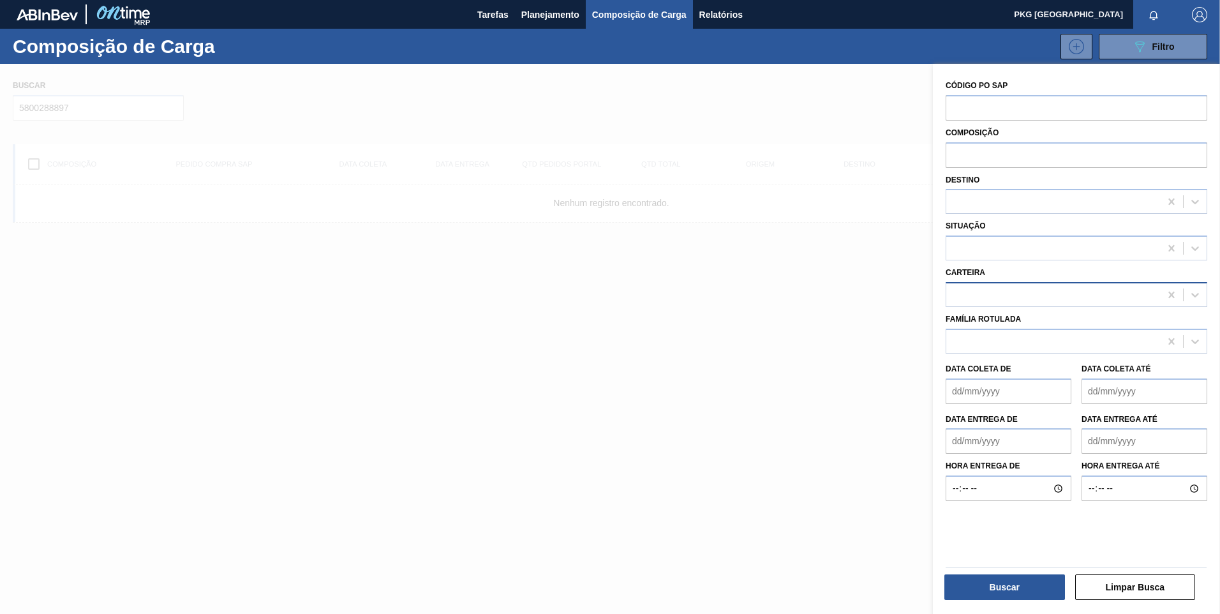
click at [983, 289] on div at bounding box center [1053, 294] width 214 height 19
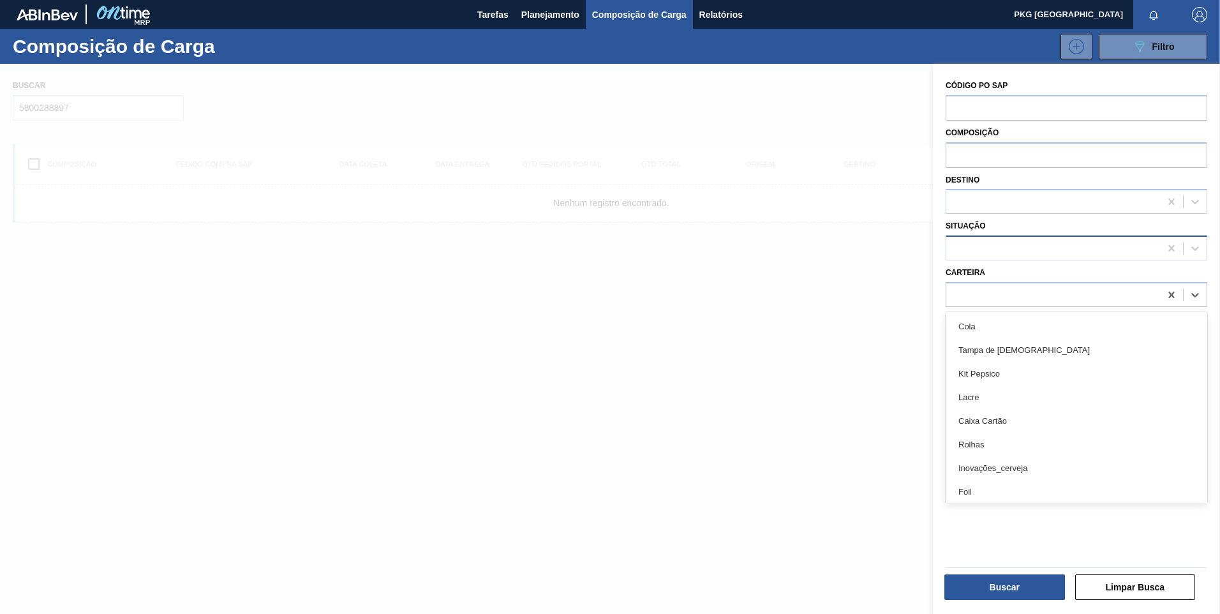
click at [969, 250] on div at bounding box center [1053, 248] width 214 height 19
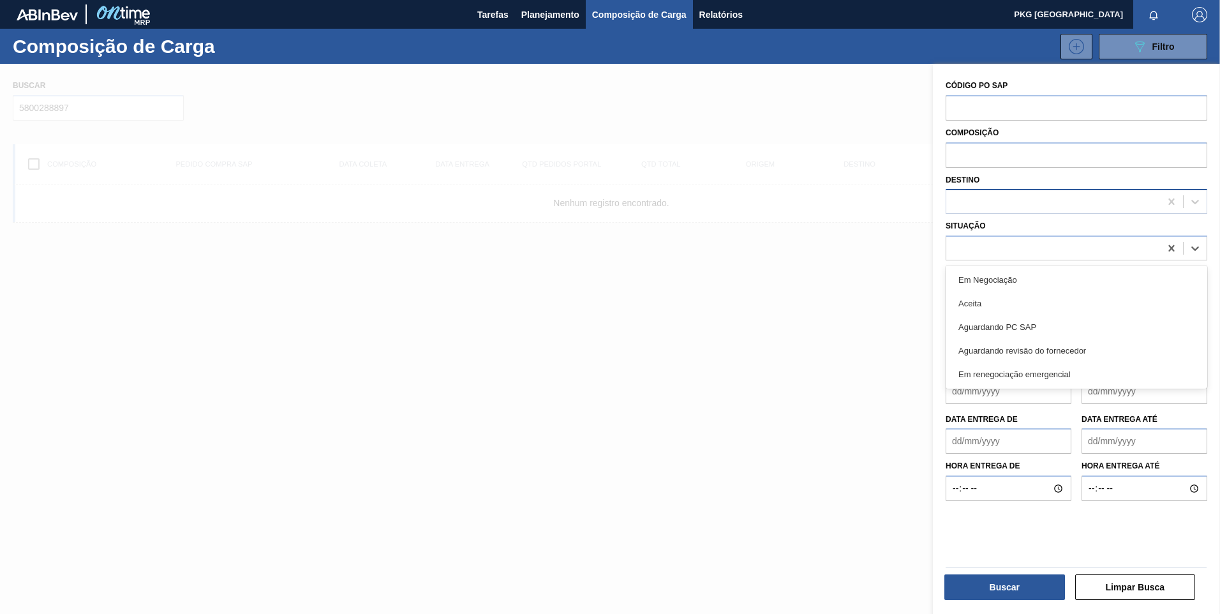
click at [962, 197] on div at bounding box center [1053, 202] width 214 height 19
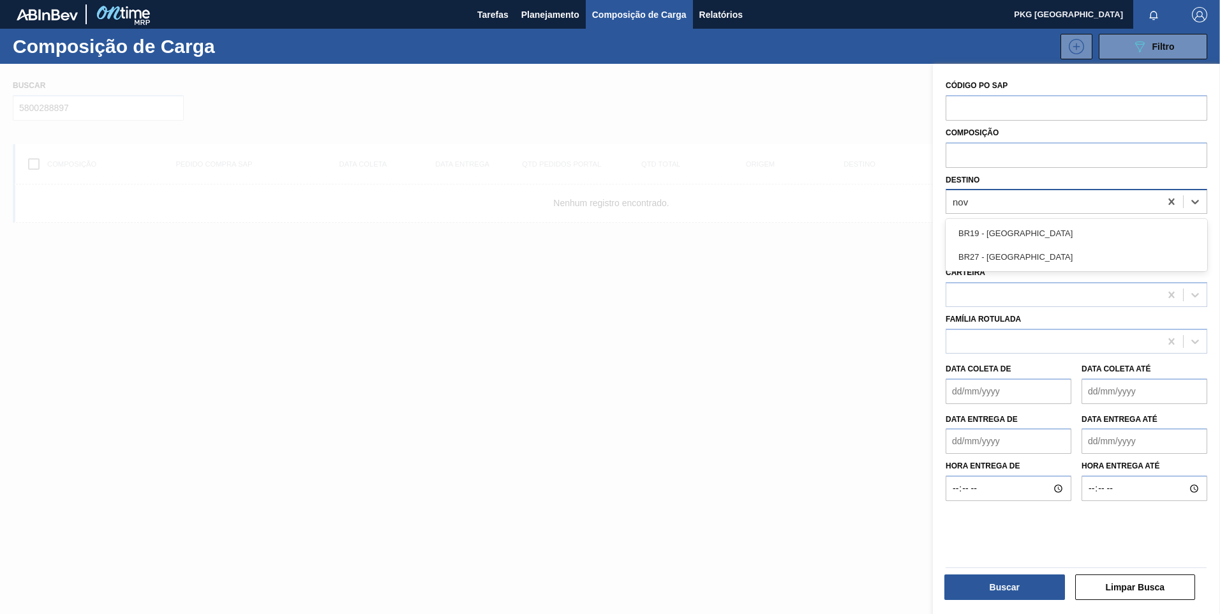
type input "nova"
click at [1012, 235] on div "BR19 - [GEOGRAPHIC_DATA]" at bounding box center [1077, 233] width 262 height 24
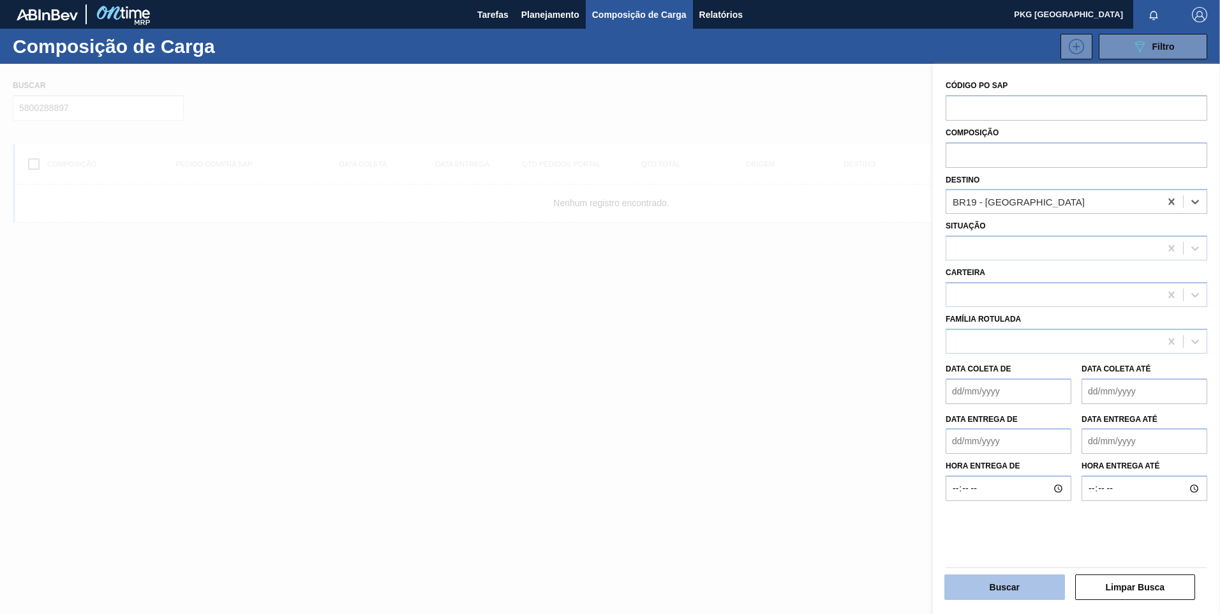
click at [1013, 586] on button "Buscar" at bounding box center [1004, 587] width 121 height 26
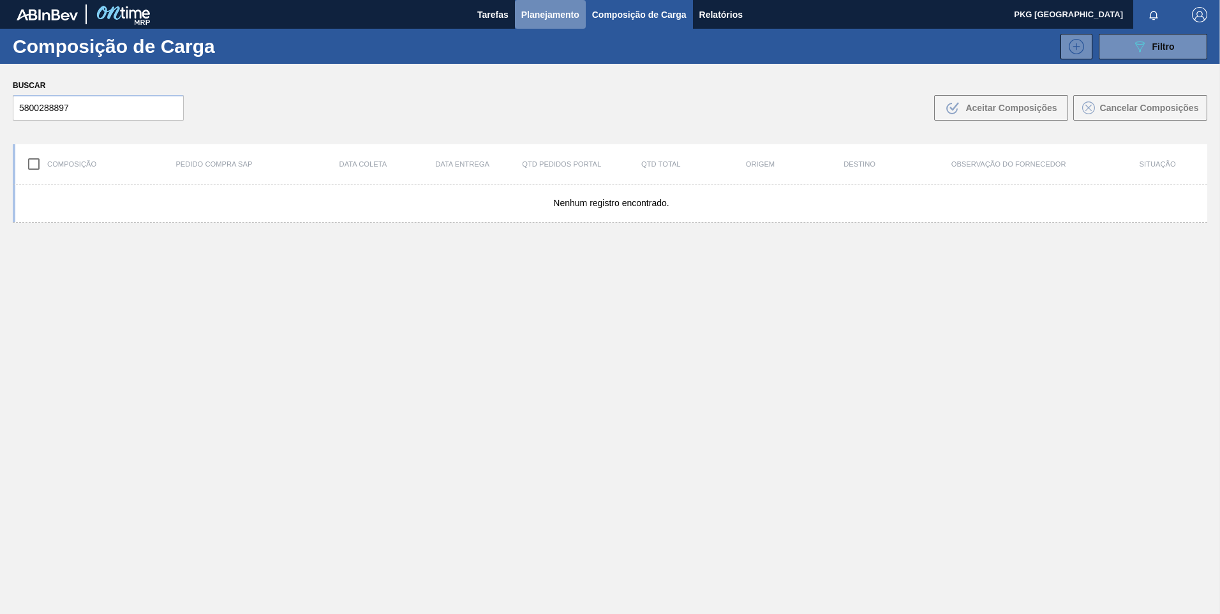
click at [519, 17] on button "Planejamento" at bounding box center [550, 14] width 71 height 29
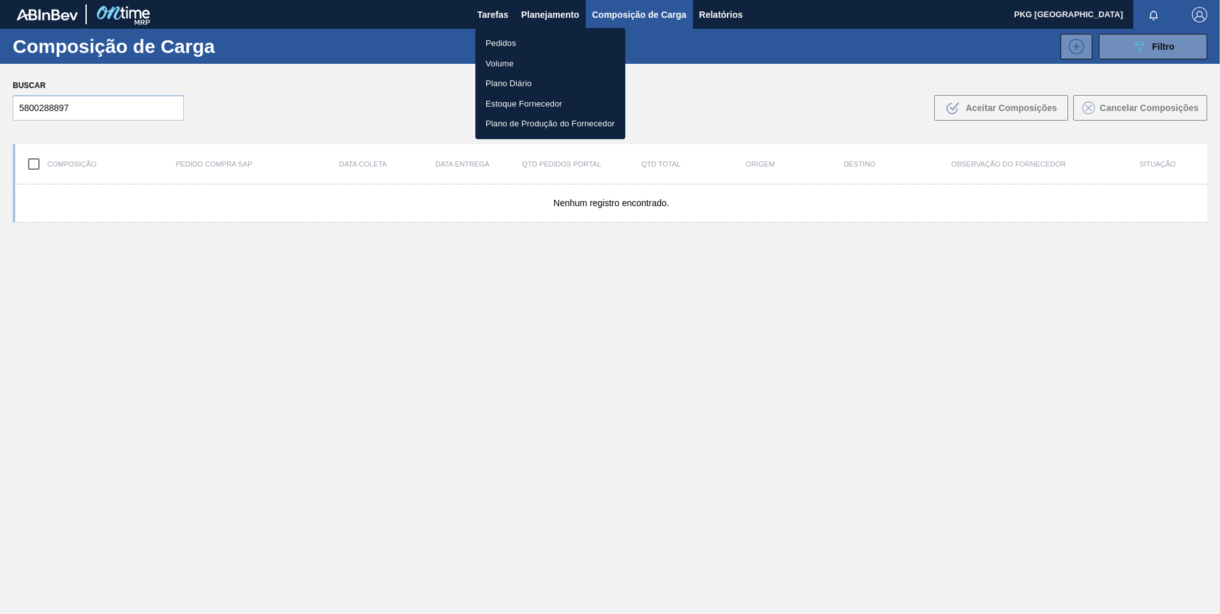
click at [532, 40] on li "Pedidos" at bounding box center [550, 43] width 150 height 20
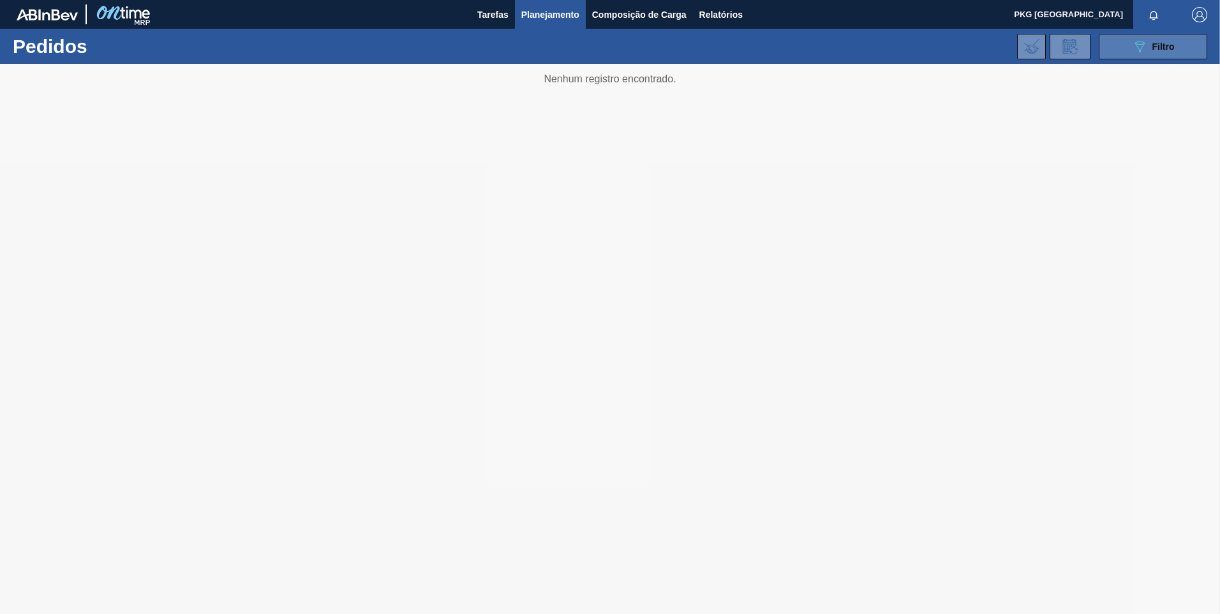
click at [1140, 52] on icon at bounding box center [1140, 46] width 10 height 11
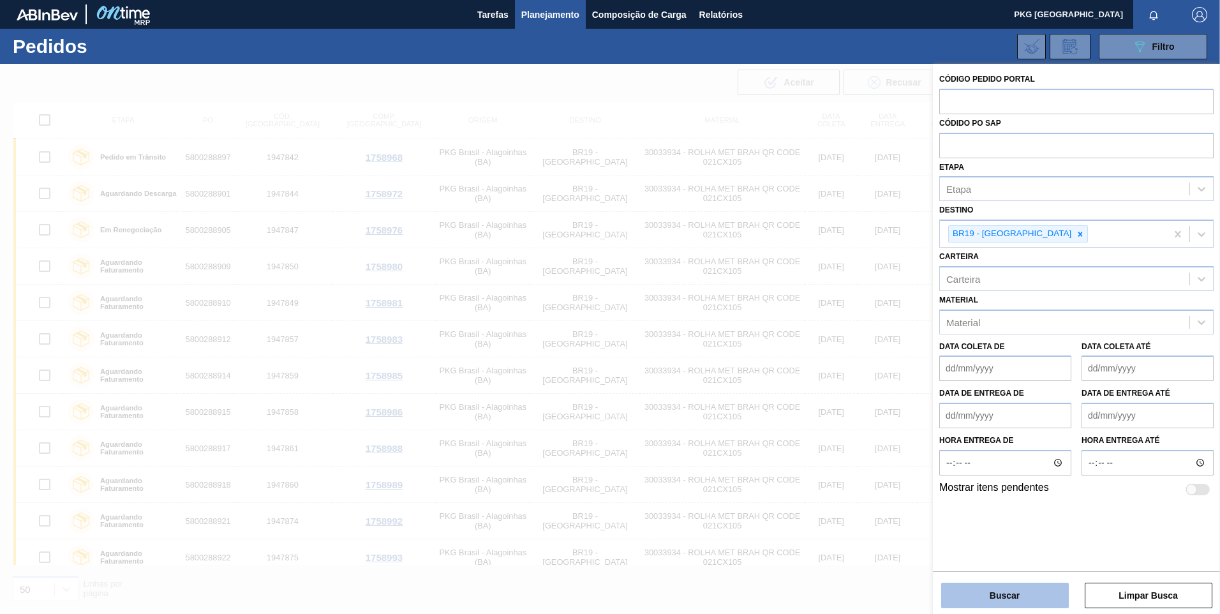
click at [975, 597] on button "Buscar" at bounding box center [1005, 596] width 128 height 26
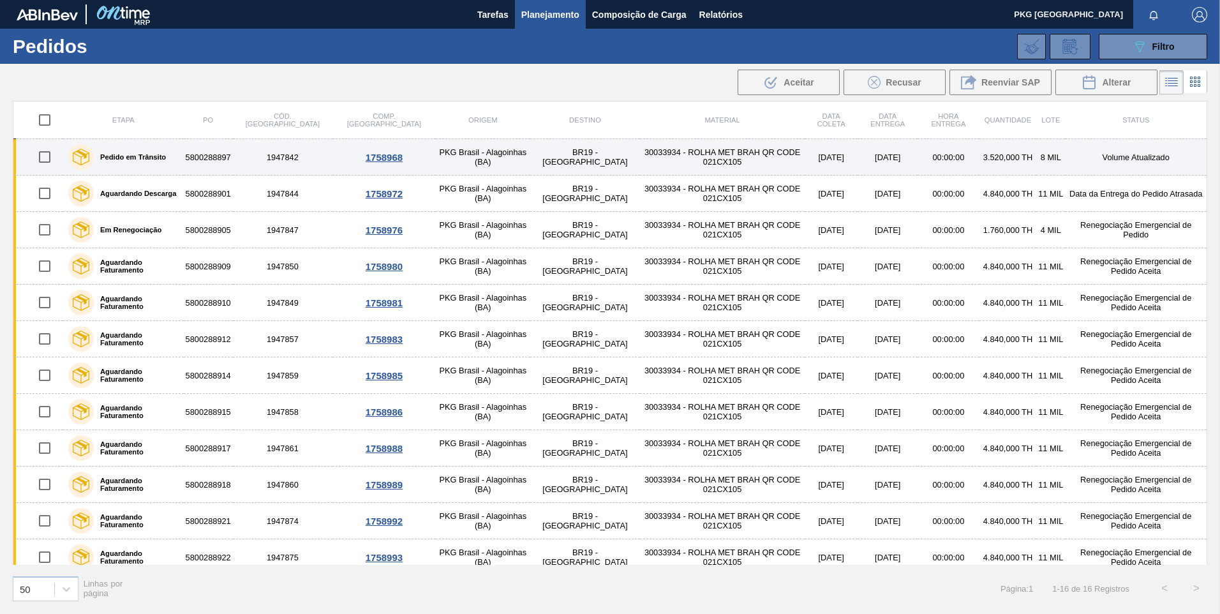
click at [334, 160] on div "1758968" at bounding box center [384, 157] width 100 height 11
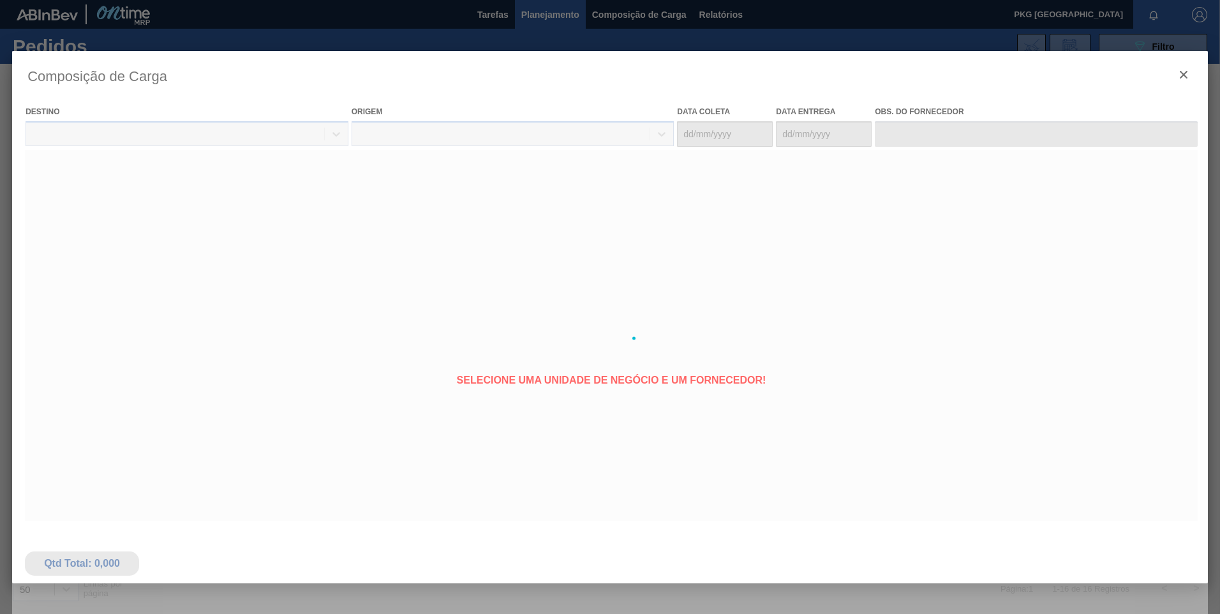
type coleta "[DATE]"
type Entrega "[DATE]"
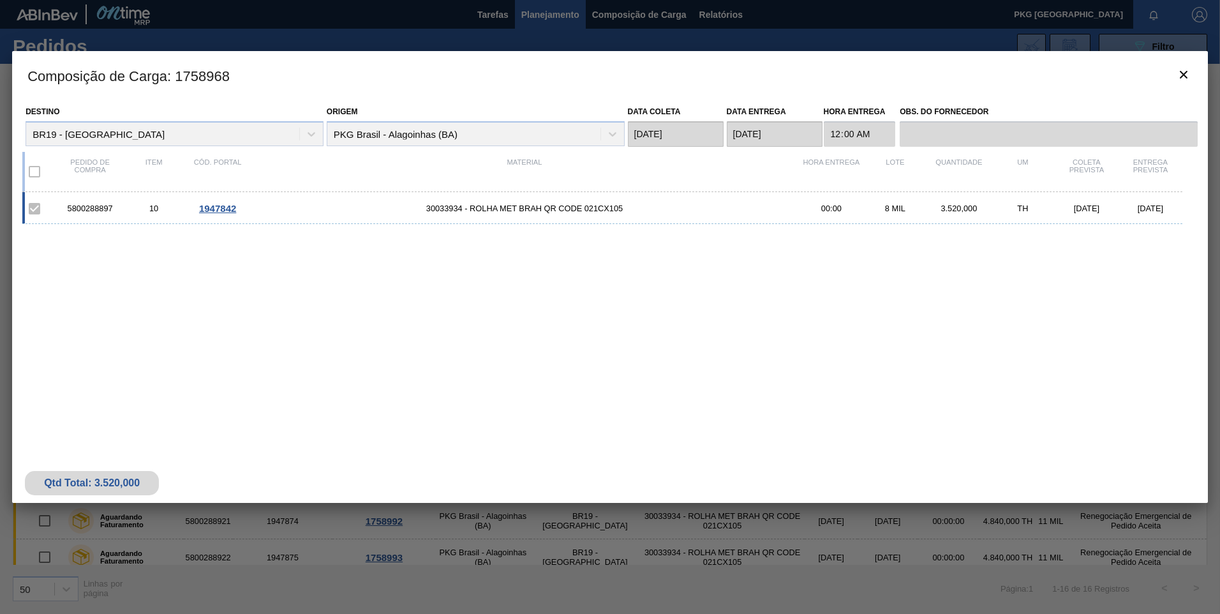
click at [216, 210] on span "1947842" at bounding box center [217, 208] width 37 height 11
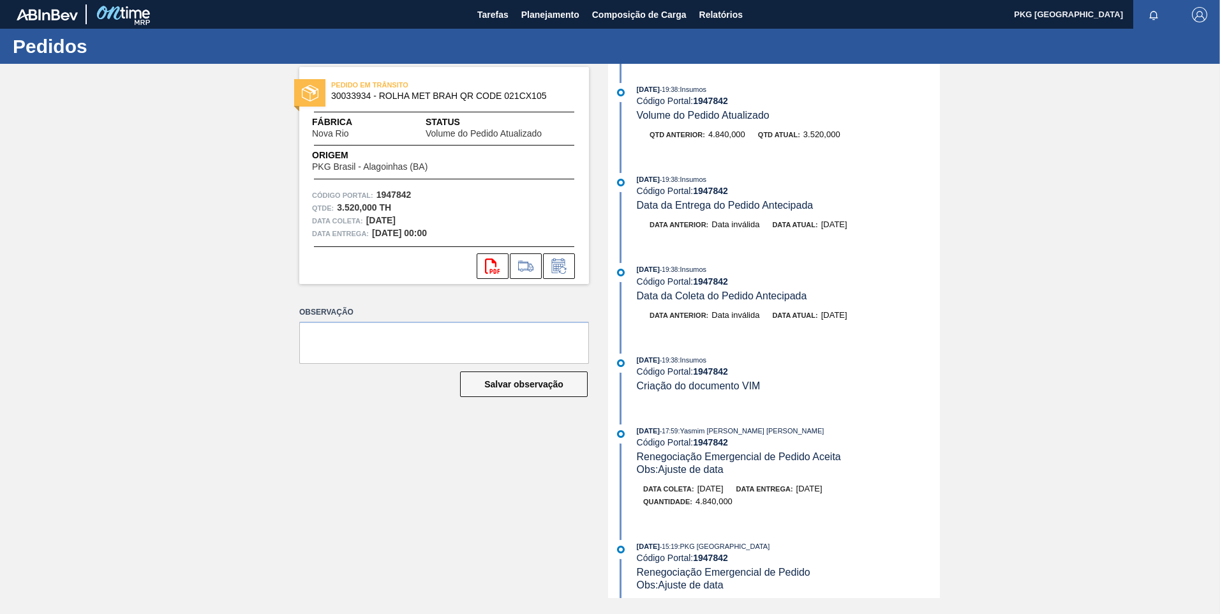
click at [1011, 318] on div "PEDIDO [PERSON_NAME] 30033934 - ROLHA MET BRAH QR CODE 021CX105 Fábrica Nova Ri…" at bounding box center [610, 331] width 1220 height 534
